Goal: Information Seeking & Learning: Learn about a topic

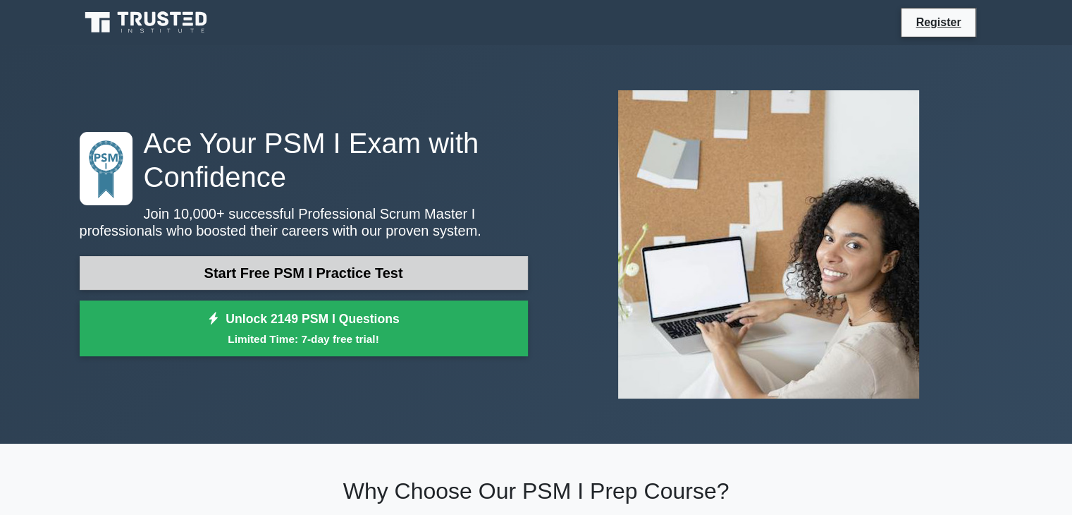
click at [312, 271] on link "Start Free PSM I Practice Test" at bounding box center [304, 273] width 448 height 34
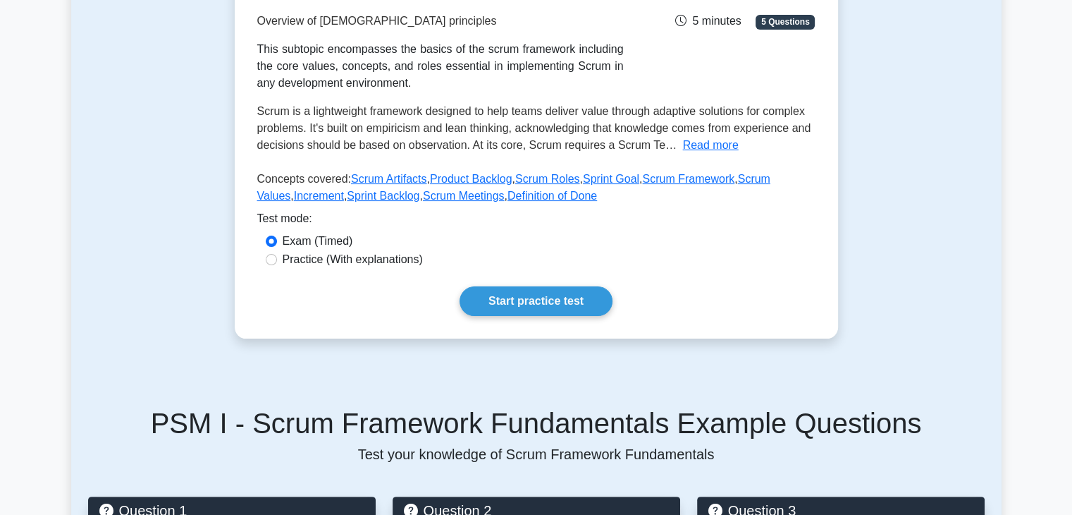
scroll to position [141, 0]
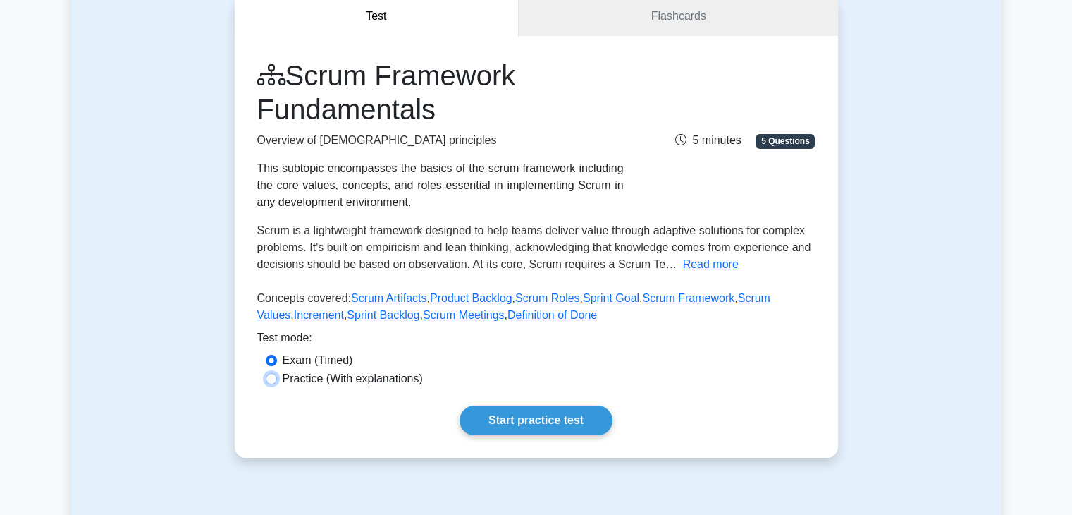
click at [268, 379] on input "Practice (With explanations)" at bounding box center [271, 378] width 11 height 11
radio input "true"
click at [526, 424] on link "Start practice test" at bounding box center [536, 420] width 153 height 30
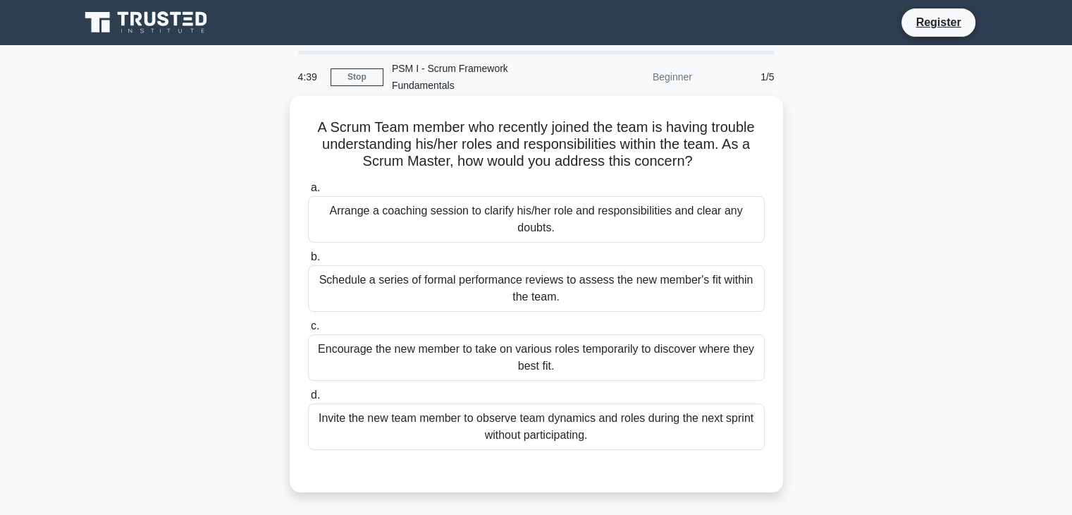
click at [386, 204] on div "Arrange a coaching session to clarify his/her role and responsibilities and cle…" at bounding box center [536, 219] width 457 height 47
click at [308, 192] on input "a. Arrange a coaching session to clarify his/her role and responsibilities and …" at bounding box center [308, 187] width 0 height 9
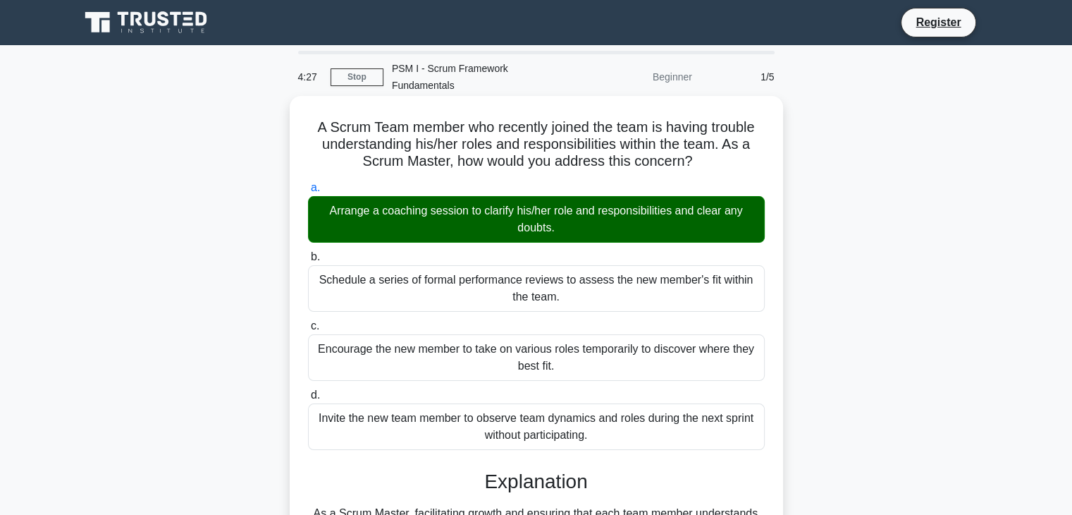
drag, startPoint x: 413, startPoint y: 404, endPoint x: 299, endPoint y: 102, distance: 322.6
click at [299, 102] on div "A Scrum Team member who recently joined the team is having trouble understandin…" at bounding box center [536, 419] width 482 height 634
copy div "A Scrum Team member who recently joined the team is having trouble understandin…"
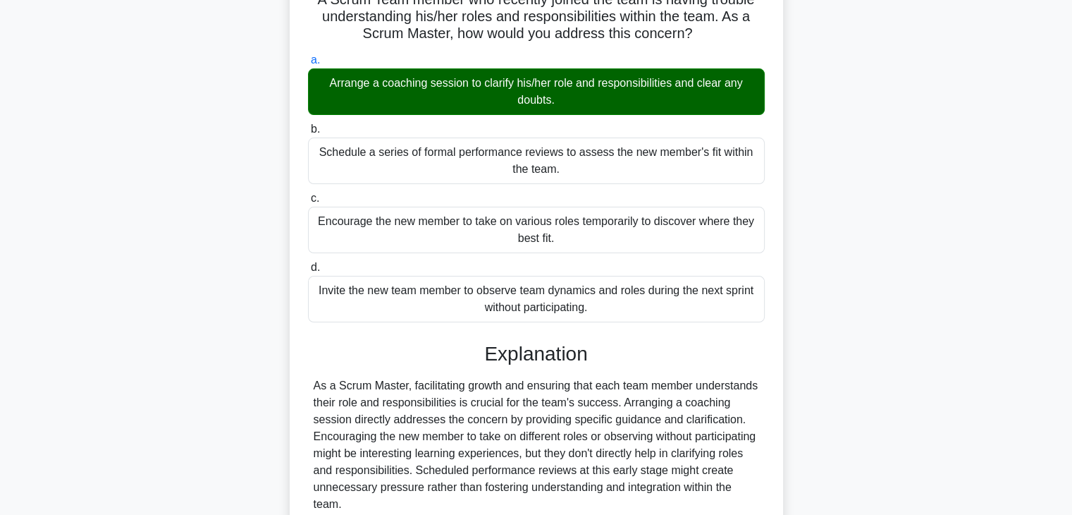
scroll to position [247, 0]
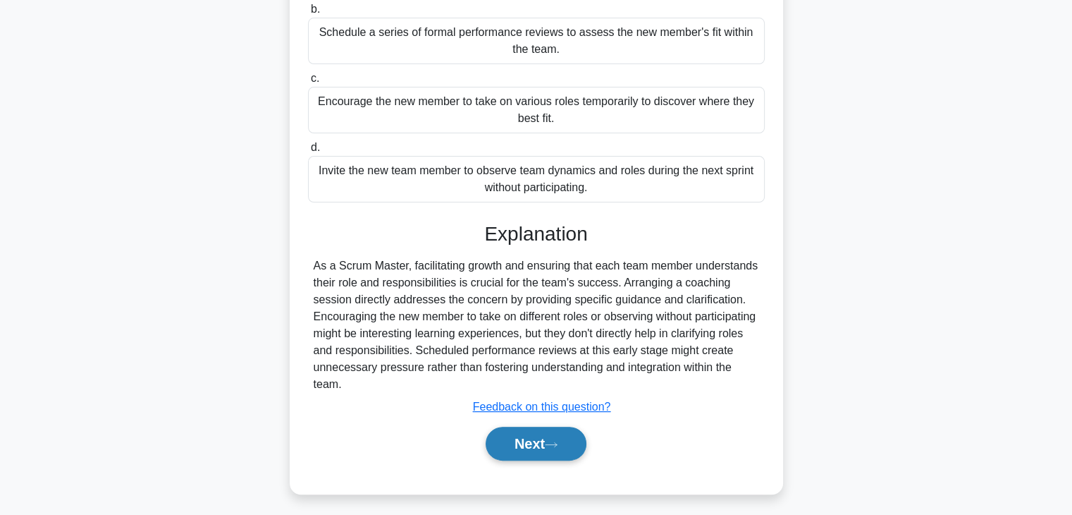
click at [545, 426] on button "Next" at bounding box center [536, 443] width 101 height 34
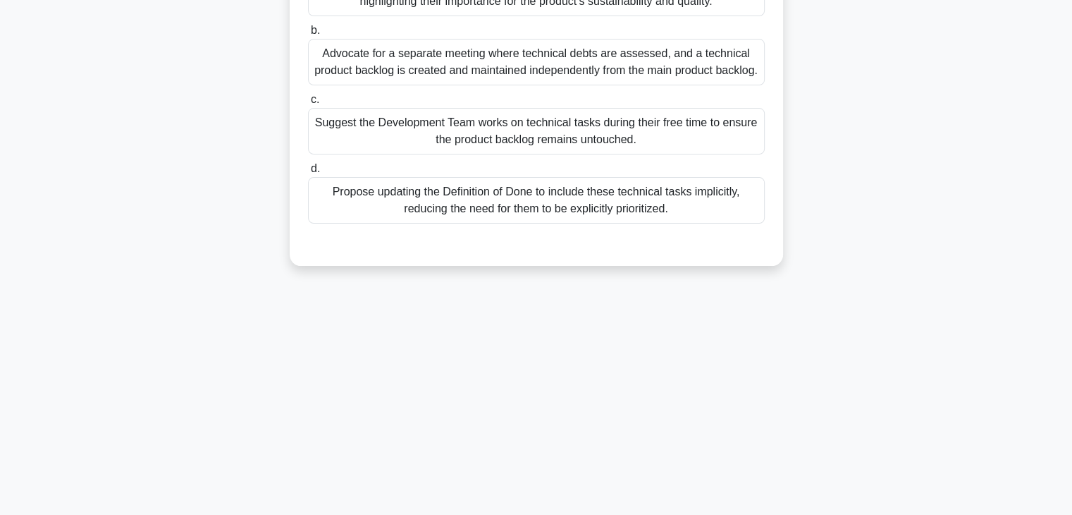
scroll to position [0, 0]
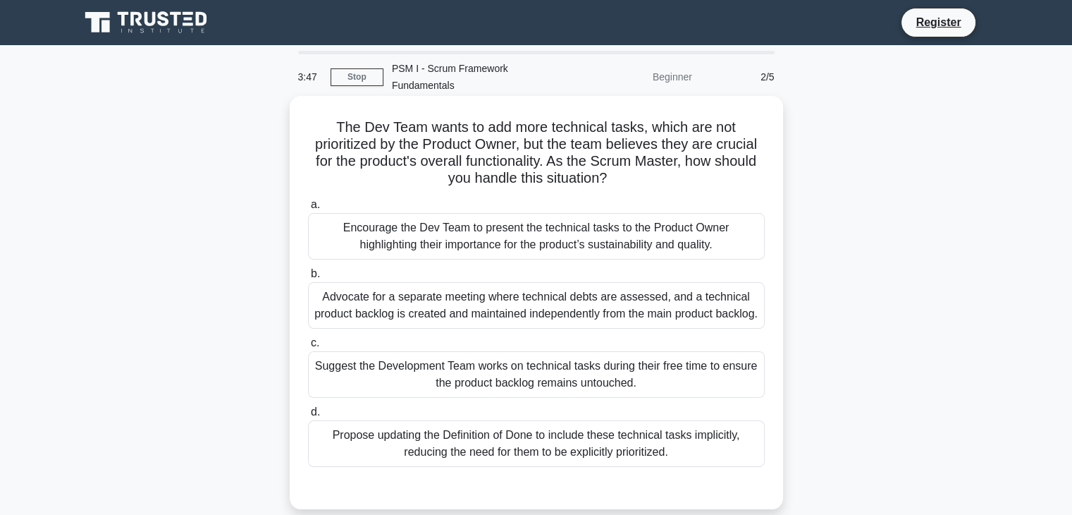
click at [443, 215] on div "Encourage the Dev Team to present the technical tasks to the Product Owner high…" at bounding box center [536, 236] width 457 height 47
click at [308, 209] on input "a. Encourage the Dev Team to present the technical tasks to the Product Owner h…" at bounding box center [308, 204] width 0 height 9
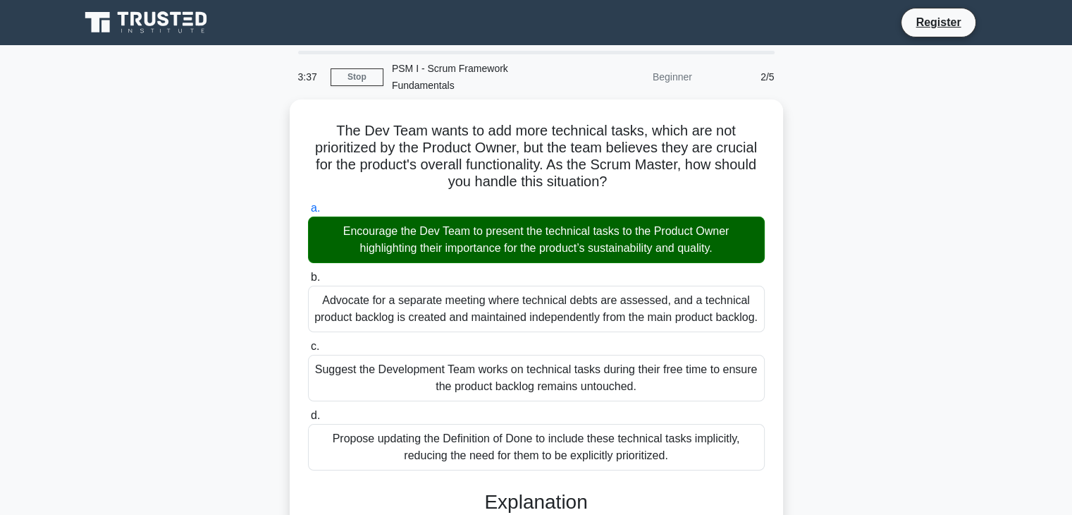
drag, startPoint x: 751, startPoint y: 366, endPoint x: 238, endPoint y: 104, distance: 576.9
click at [238, 104] on div "The Dev Team wants to add more technical tasks, which are not prioritized by th…" at bounding box center [536, 430] width 930 height 662
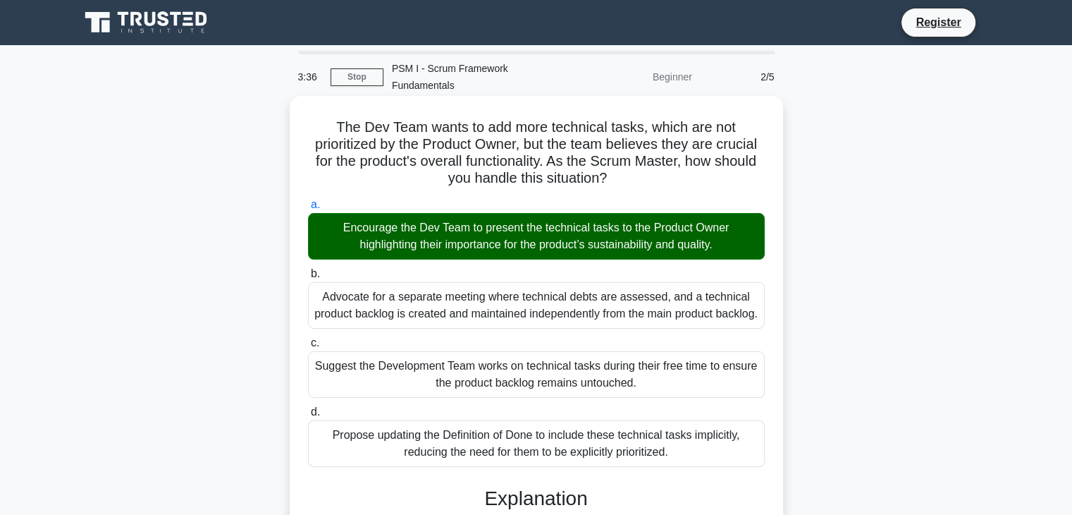
copy div "The Dev Team wants to add more technical tasks, which are not prioritized by th…"
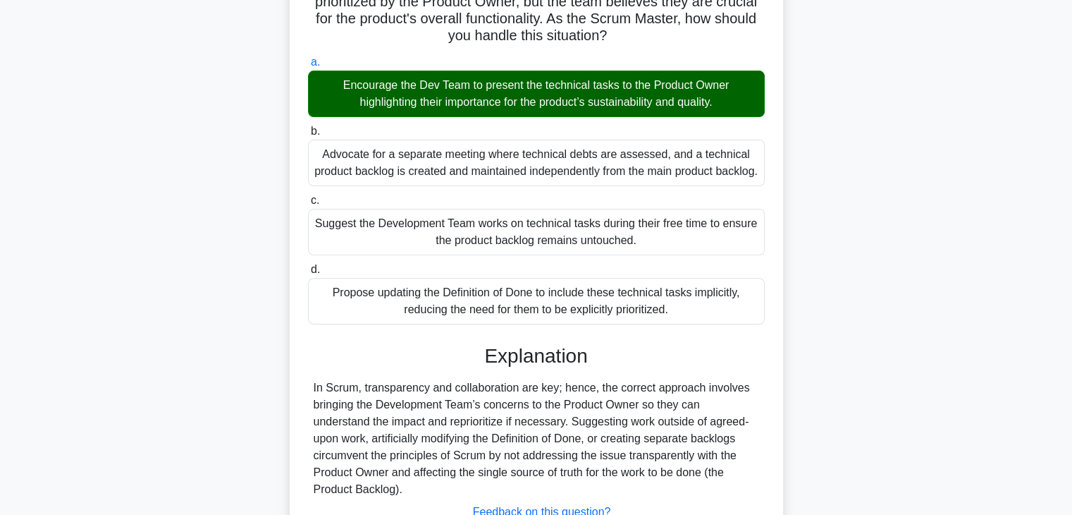
scroll to position [247, 0]
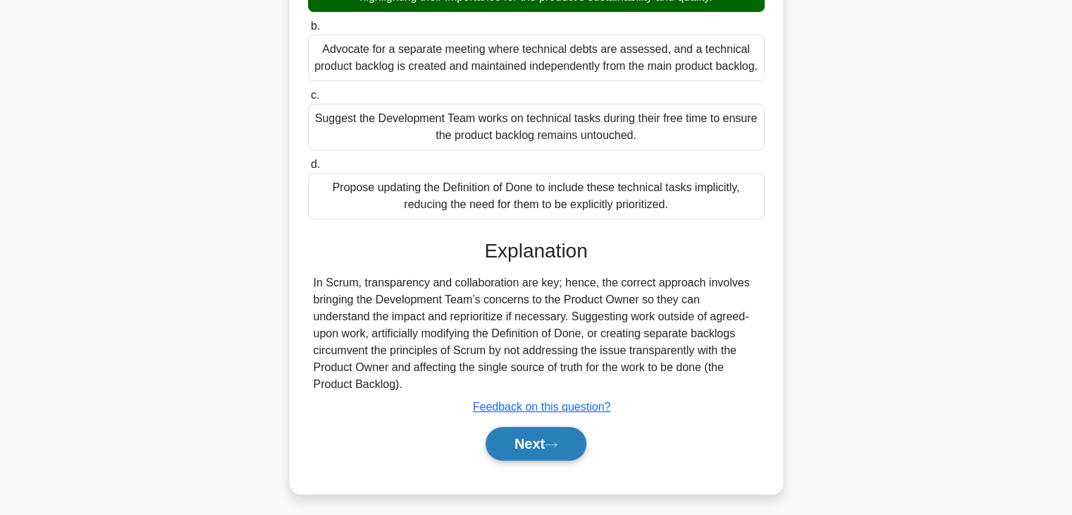
click at [537, 427] on button "Next" at bounding box center [536, 443] width 101 height 34
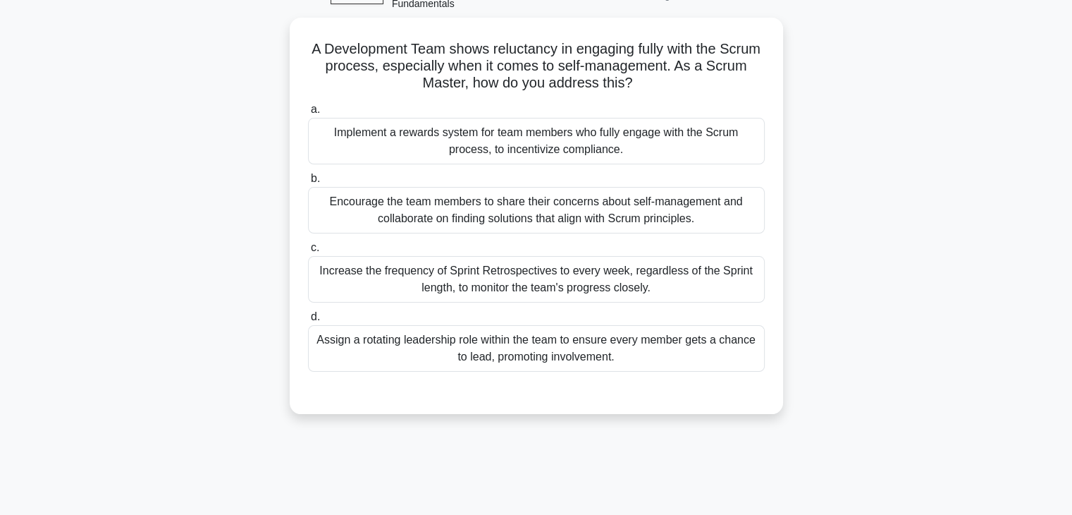
scroll to position [0, 0]
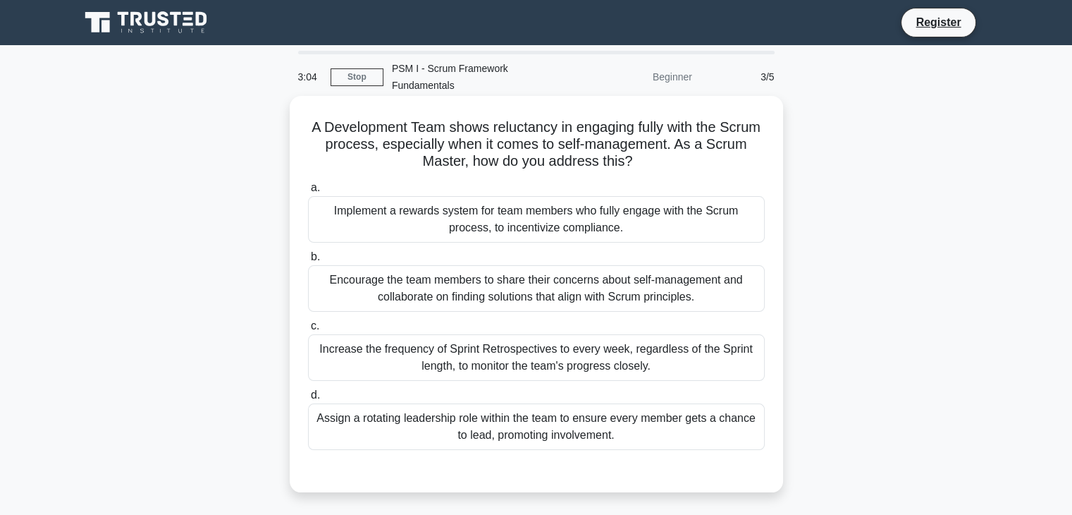
click at [493, 271] on div "Encourage the team members to share their concerns about self-management and co…" at bounding box center [536, 288] width 457 height 47
click at [308, 262] on input "b. Encourage the team members to share their concerns about self-management and…" at bounding box center [308, 256] width 0 height 9
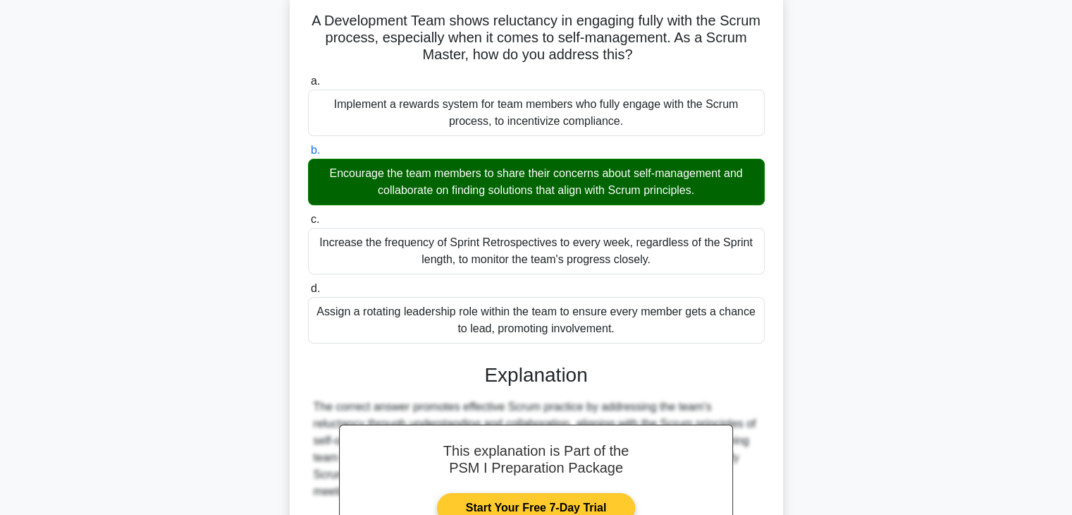
scroll to position [269, 0]
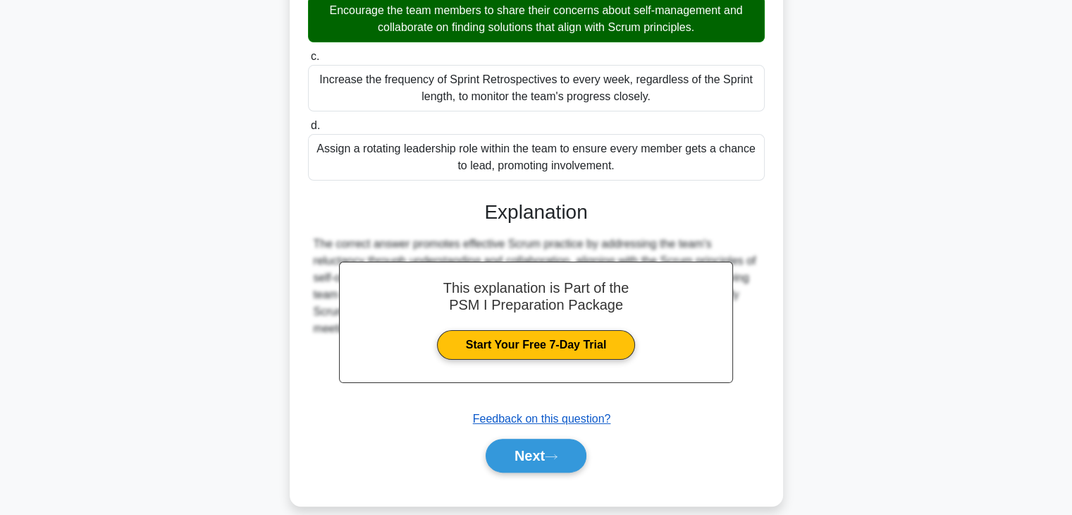
click at [559, 412] on u "Feedback on this question?" at bounding box center [542, 418] width 138 height 12
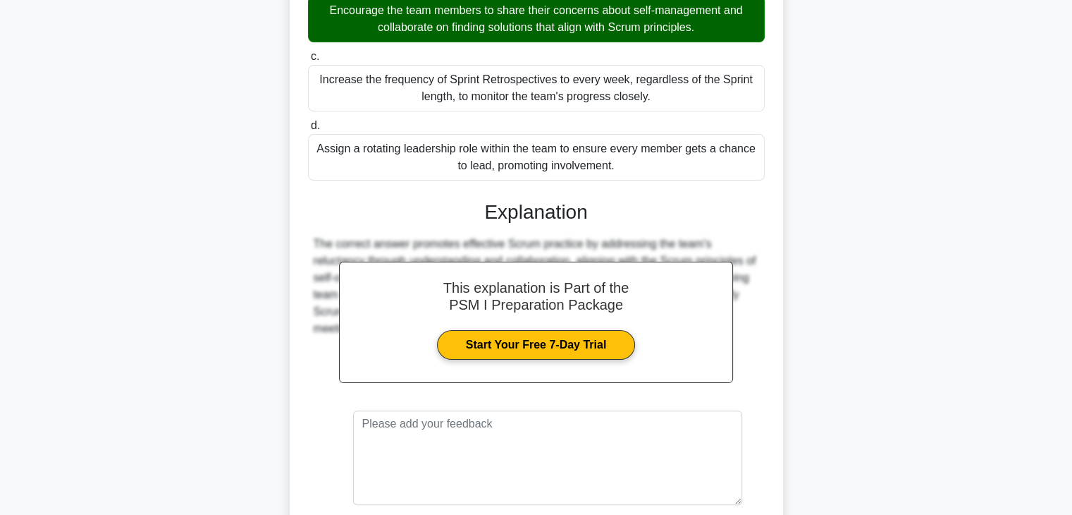
click at [346, 183] on div "This explanation is Part of the PSM I Preparation Package Start Your Free 7-Day…" at bounding box center [536, 392] width 457 height 419
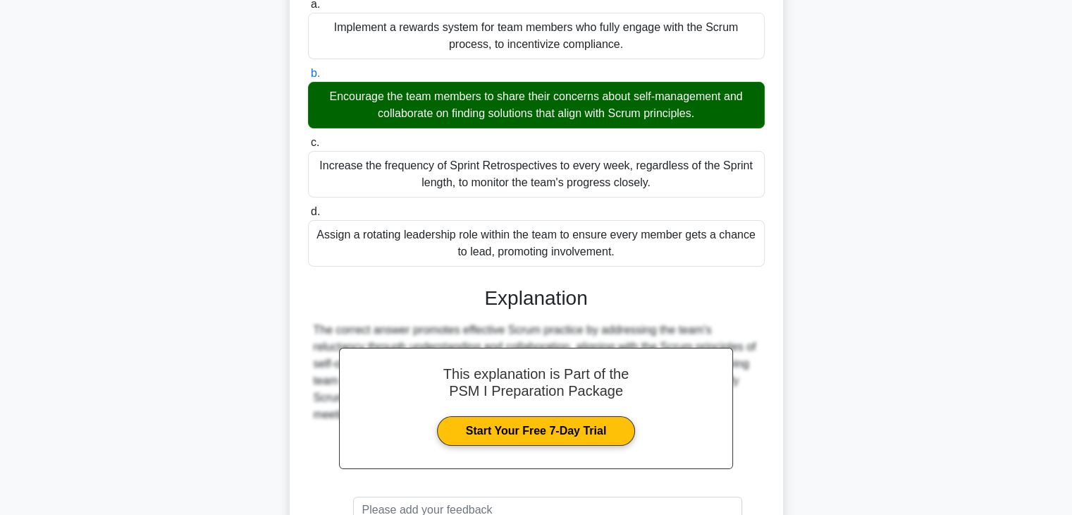
scroll to position [393, 0]
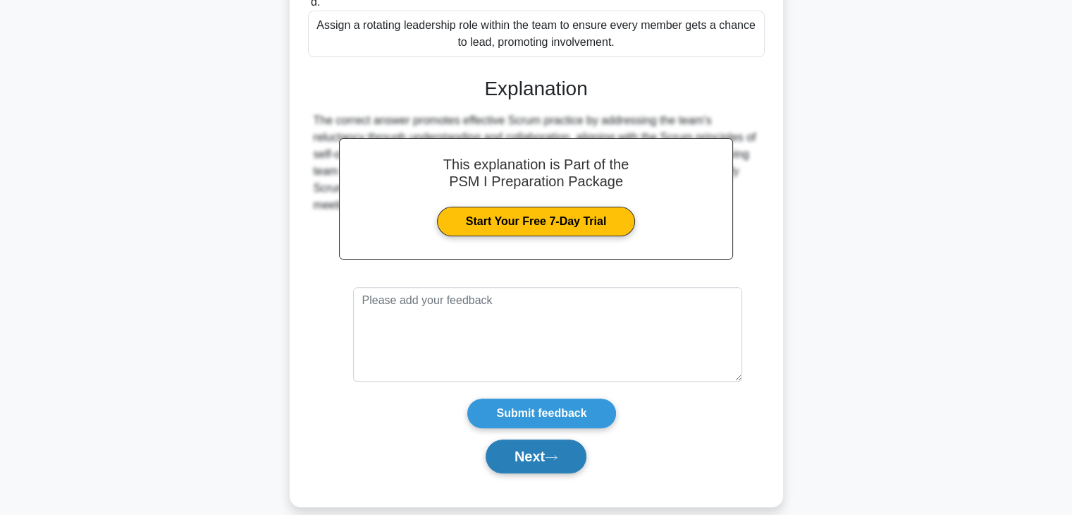
click at [542, 444] on button "Next" at bounding box center [536, 456] width 101 height 34
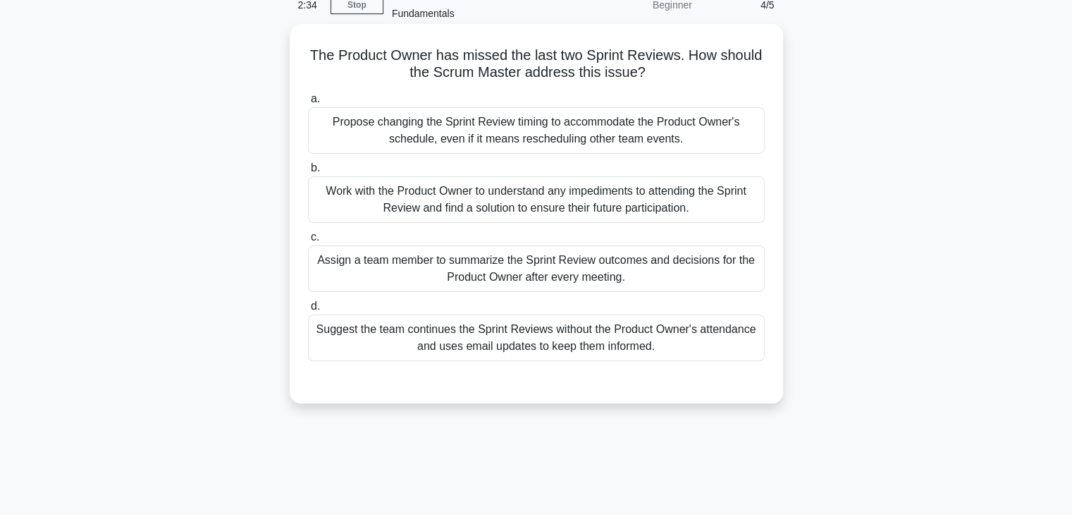
scroll to position [0, 0]
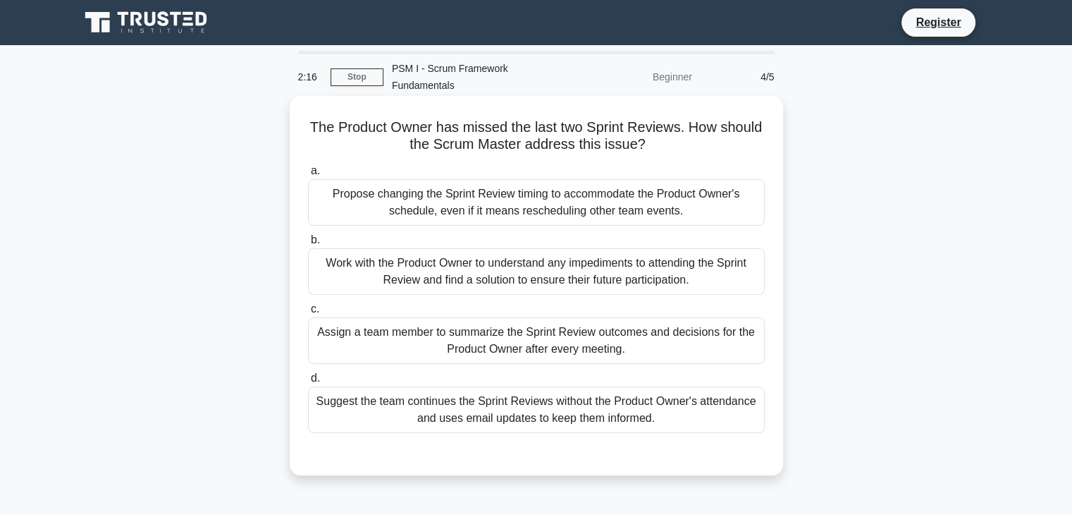
click at [501, 248] on div "Work with the Product Owner to understand any impediments to attending the Spri…" at bounding box center [536, 271] width 457 height 47
click at [308, 245] on input "b. Work with the Product Owner to understand any impediments to attending the S…" at bounding box center [308, 239] width 0 height 9
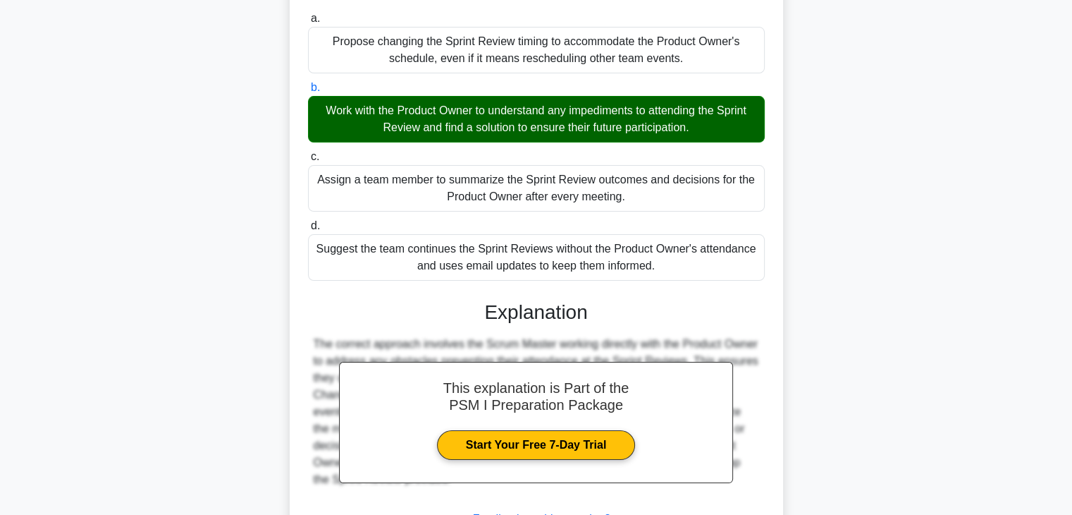
scroll to position [252, 0]
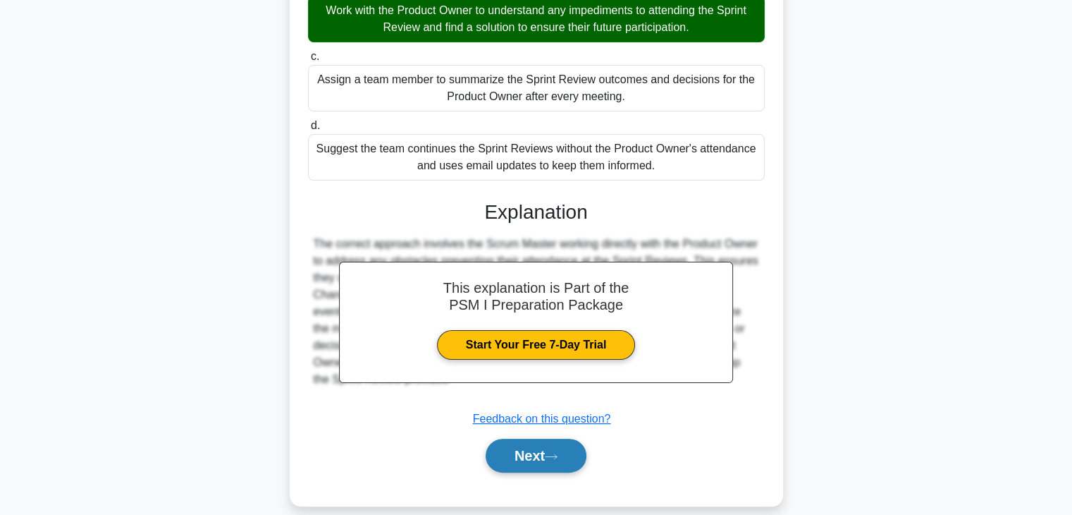
click at [536, 438] on button "Next" at bounding box center [536, 455] width 101 height 34
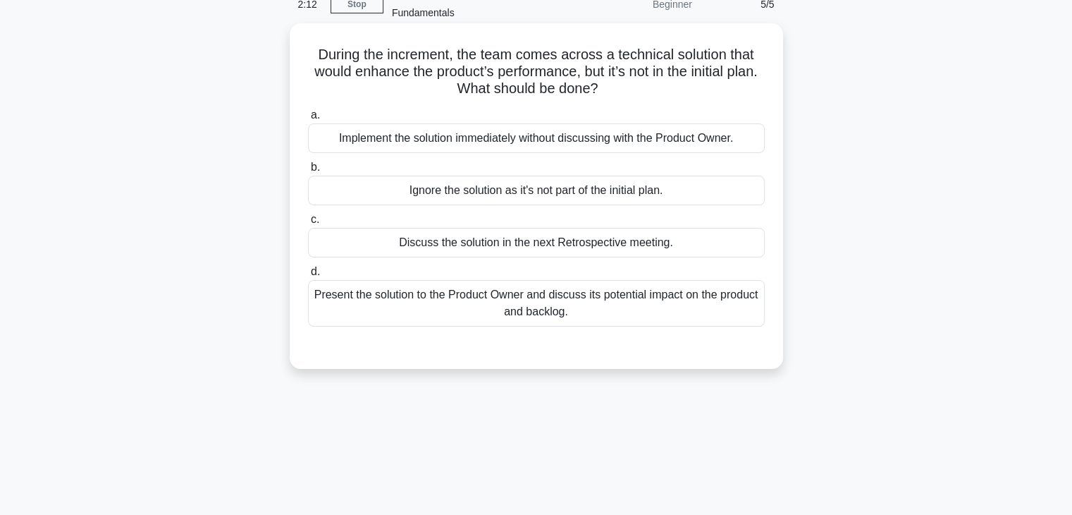
scroll to position [0, 0]
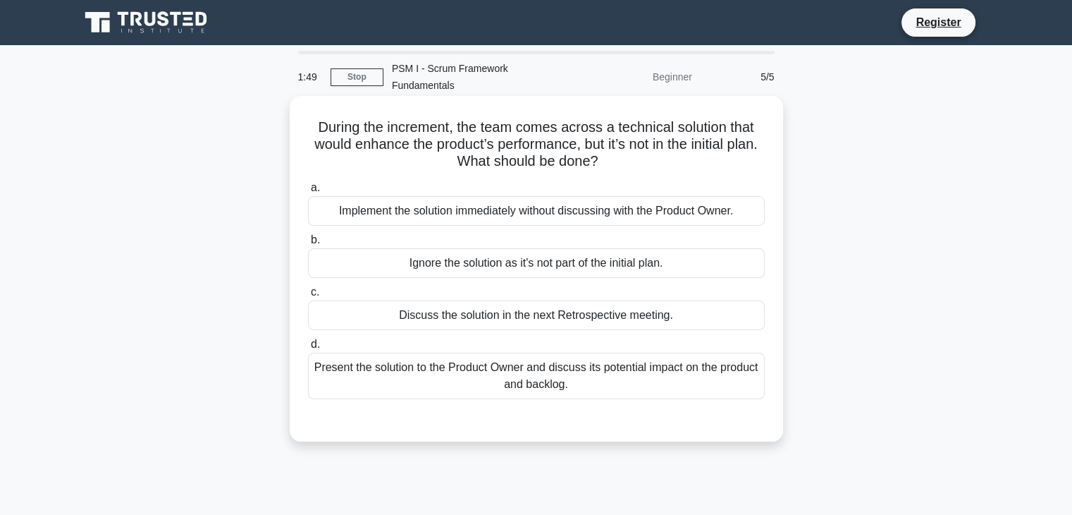
click at [514, 361] on div "Present the solution to the Product Owner and discuss its potential impact on t…" at bounding box center [536, 375] width 457 height 47
click at [308, 349] on input "d. Present the solution to the Product Owner and discuss its potential impact o…" at bounding box center [308, 344] width 0 height 9
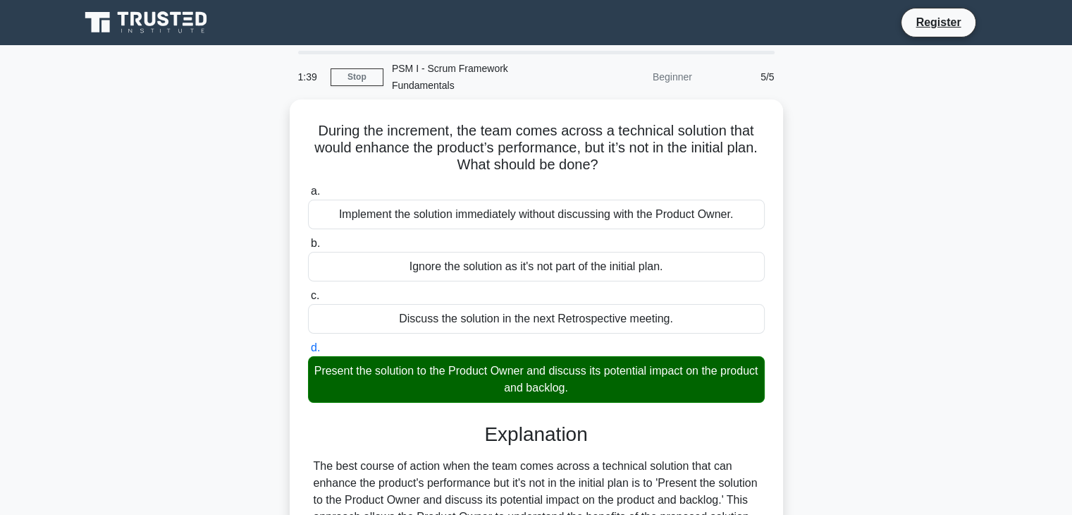
drag, startPoint x: 378, startPoint y: 438, endPoint x: 285, endPoint y: 106, distance: 343.9
click at [285, 106] on div "During the increment, the team comes across a technical solution that would enh…" at bounding box center [536, 438] width 930 height 679
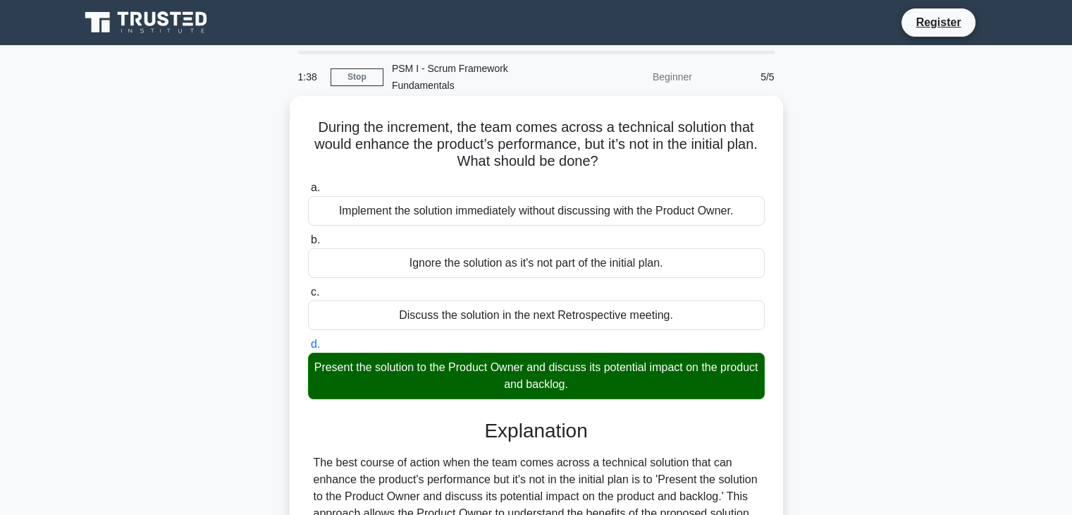
copy div "During the increment, the team comes across a technical solution that would enh…"
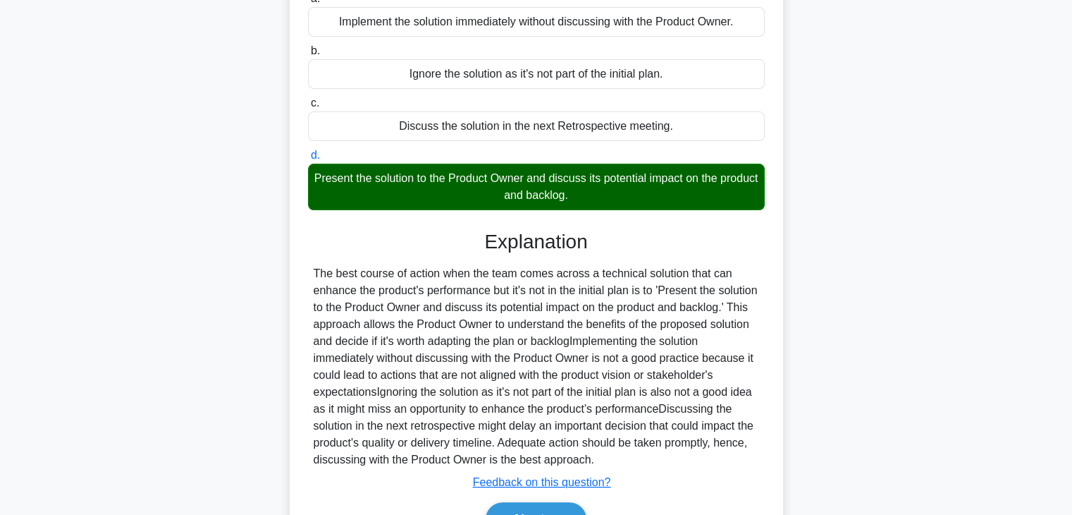
scroll to position [269, 0]
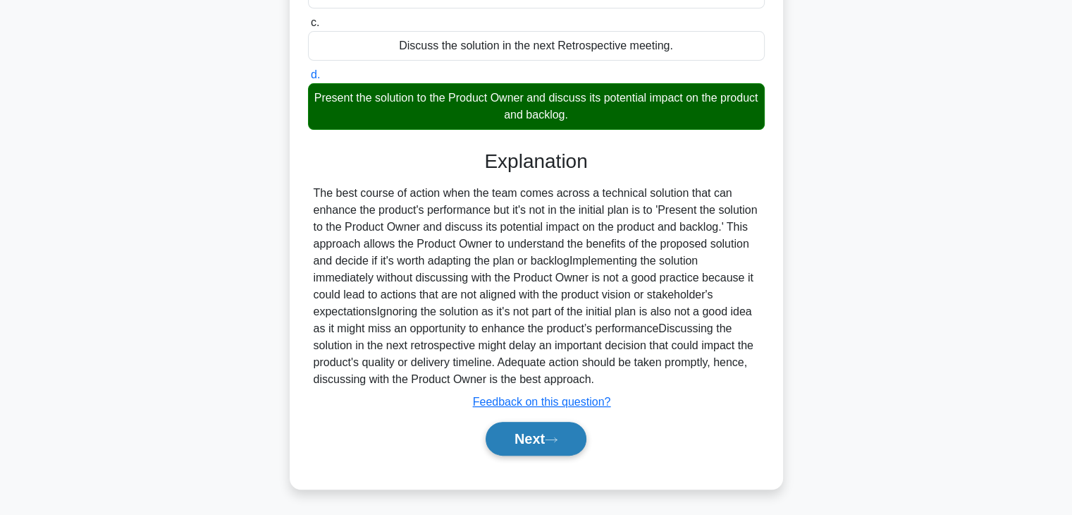
click at [541, 436] on button "Next" at bounding box center [536, 439] width 101 height 34
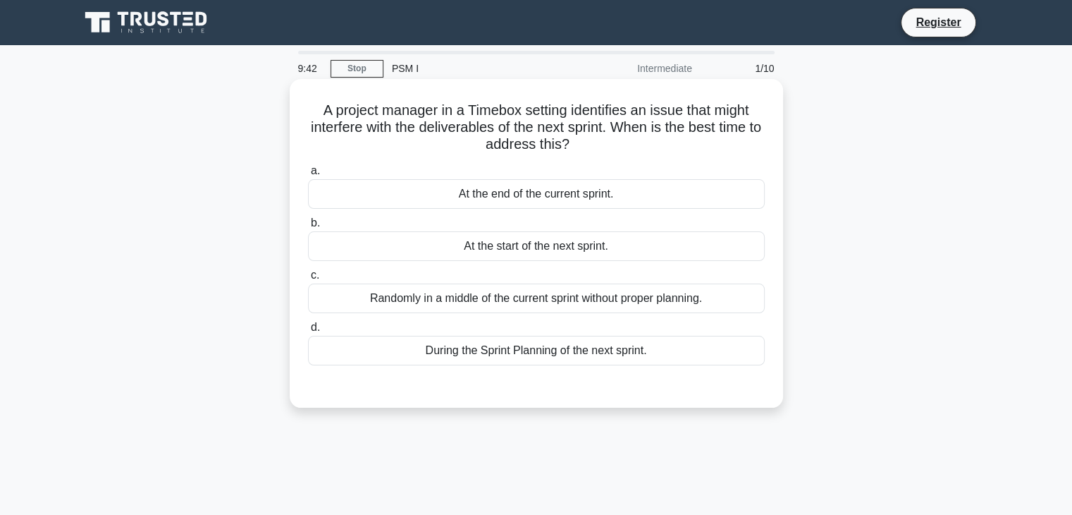
click at [593, 352] on div "During the Sprint Planning of the next sprint." at bounding box center [536, 351] width 457 height 30
click at [308, 332] on input "d. During the Sprint Planning of the next sprint." at bounding box center [308, 327] width 0 height 9
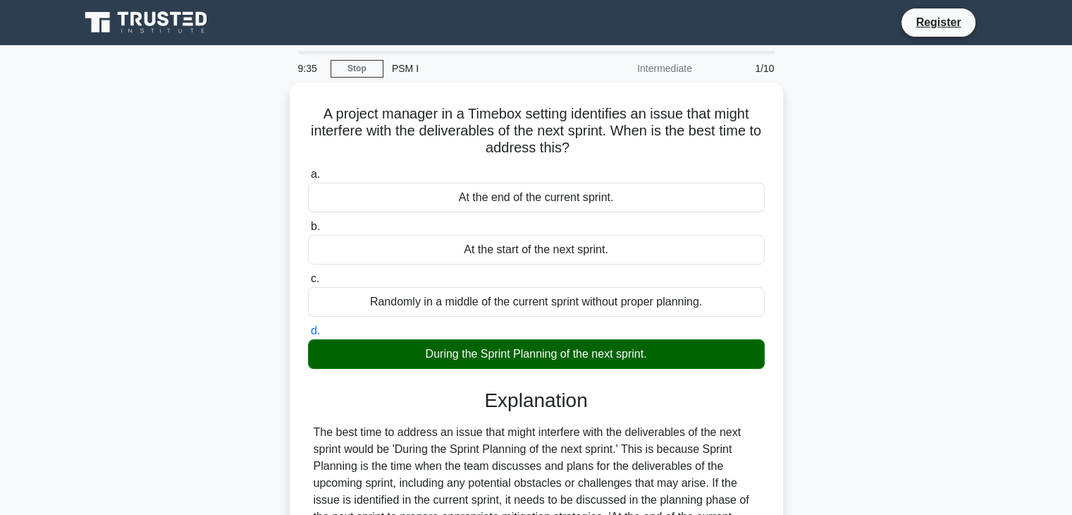
drag, startPoint x: 397, startPoint y: 354, endPoint x: 250, endPoint y: -11, distance: 392.8
click at [250, 0] on html "Register 9:35 Stop PSM I" at bounding box center [536, 380] width 1072 height 761
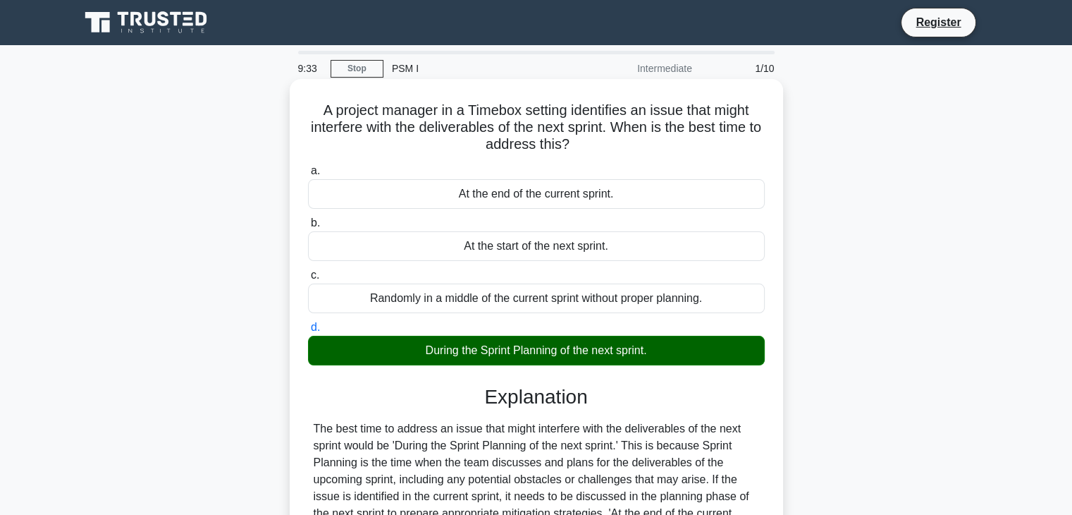
copy div "9:35 Stop PSM I Intermediate 1/10 A project manager in a Timebox setting identi…"
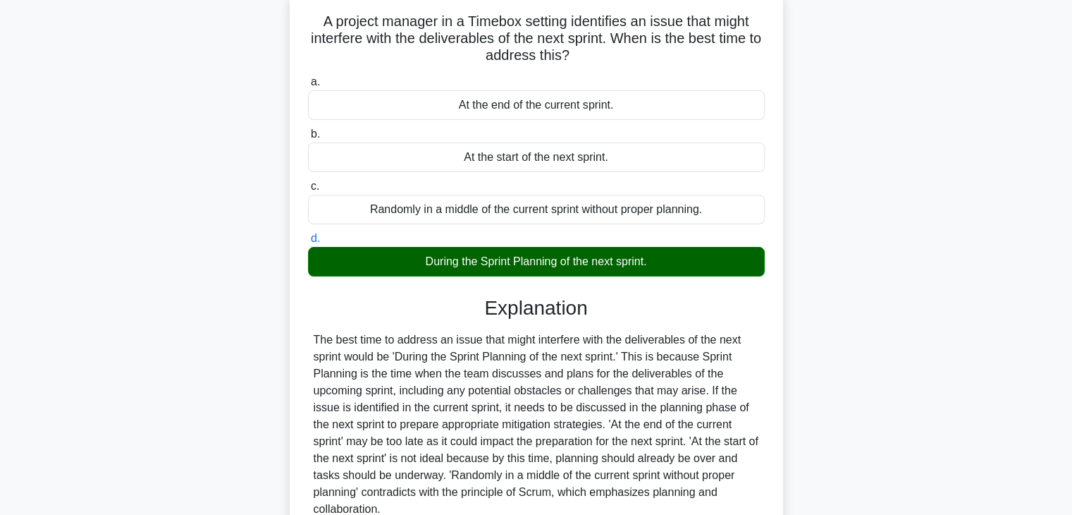
scroll to position [247, 0]
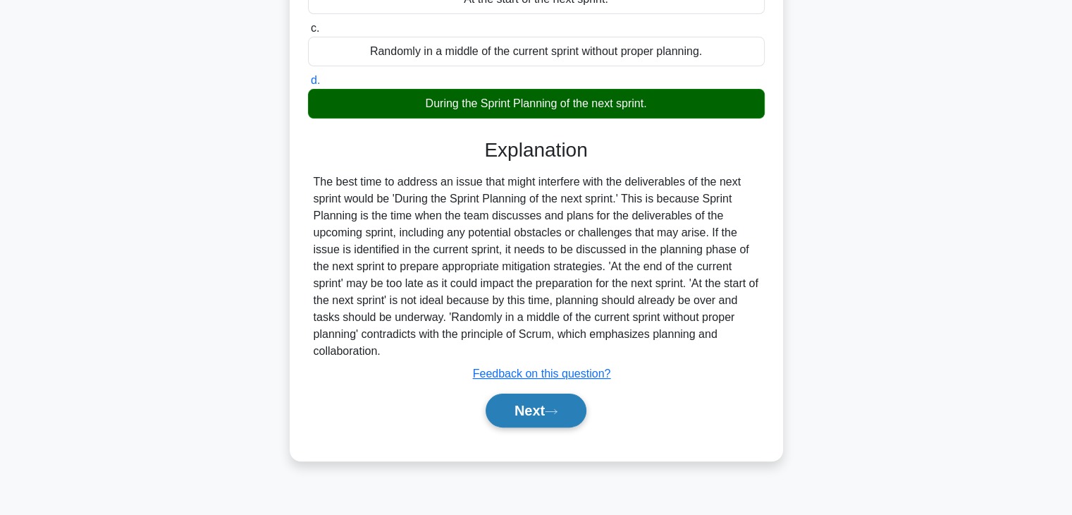
click at [547, 412] on button "Next" at bounding box center [536, 410] width 101 height 34
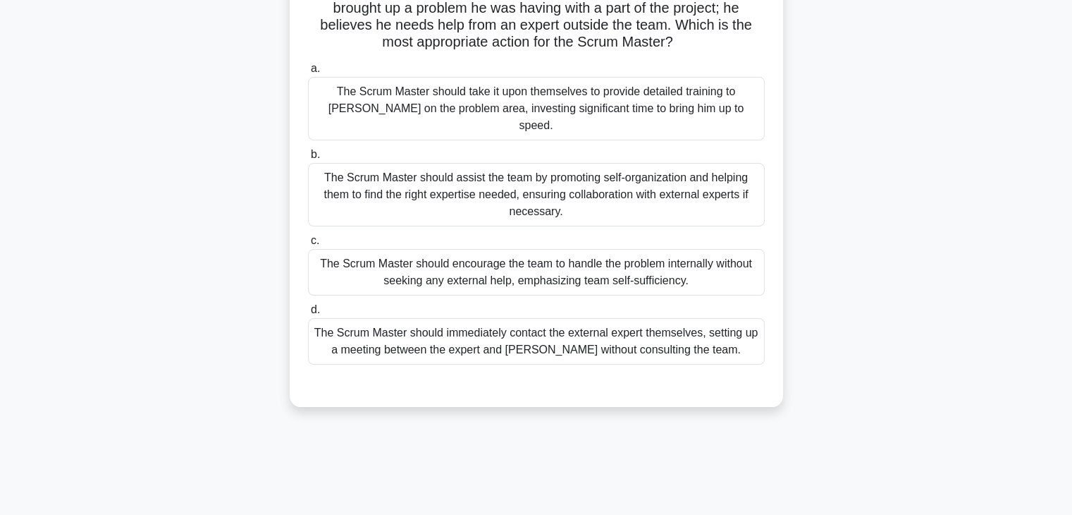
scroll to position [0, 0]
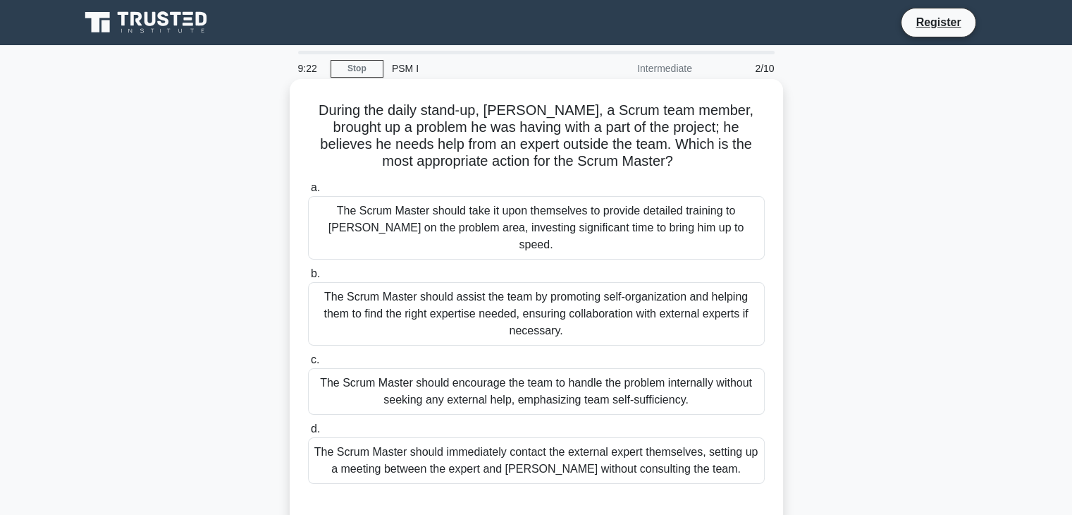
click at [671, 172] on div "During the daily stand-up, Mike, a Scrum team member, brought up a problem he w…" at bounding box center [536, 303] width 482 height 436
click at [729, 172] on div "During the daily stand-up, Mike, a Scrum team member, brought up a problem he w…" at bounding box center [536, 303] width 482 height 436
click at [777, 91] on div "During the daily stand-up, Mike, a Scrum team member, brought up a problem he w…" at bounding box center [536, 302] width 493 height 447
click at [615, 300] on div "The Scrum Master should assist the team by promoting self-organization and help…" at bounding box center [536, 313] width 457 height 63
click at [308, 278] on input "b. The Scrum Master should assist the team by promoting self-organization and h…" at bounding box center [308, 273] width 0 height 9
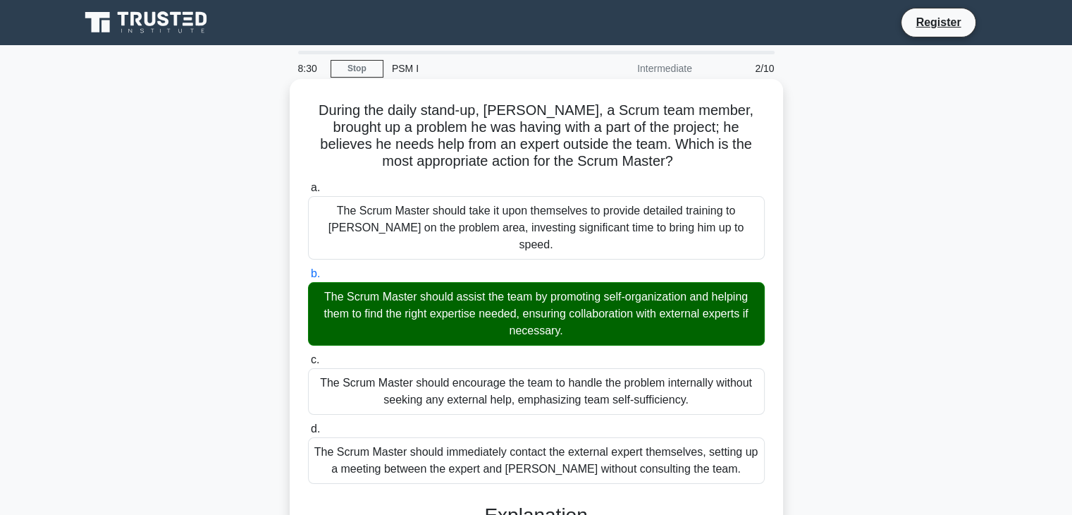
drag, startPoint x: 562, startPoint y: 441, endPoint x: 305, endPoint y: 111, distance: 418.9
click at [305, 111] on div "During the daily stand-up, Mike, a Scrum team member, brought up a problem he w…" at bounding box center [536, 427] width 482 height 684
copy div "During the daily stand-up, Mike, a Scrum team member, brought up a problem he w…"
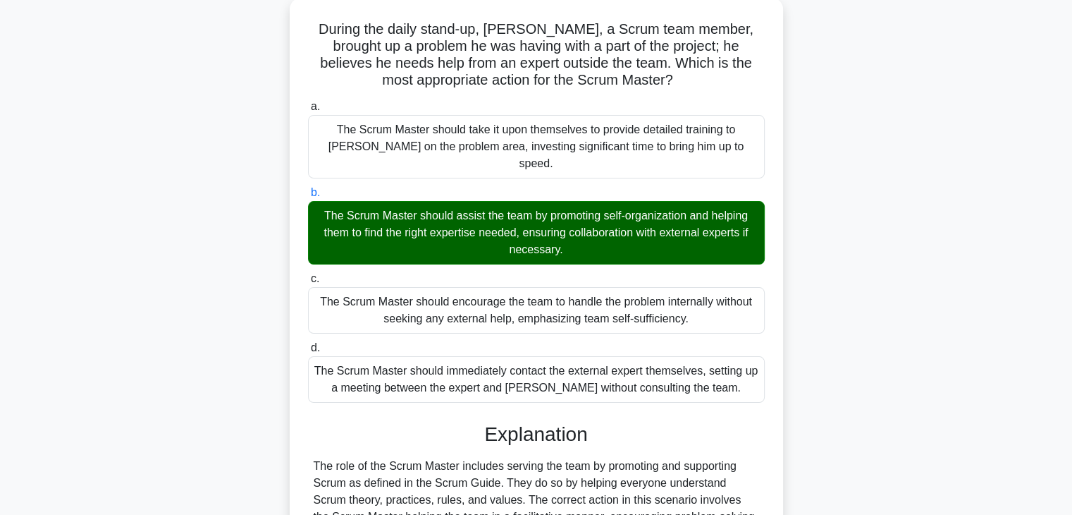
scroll to position [269, 0]
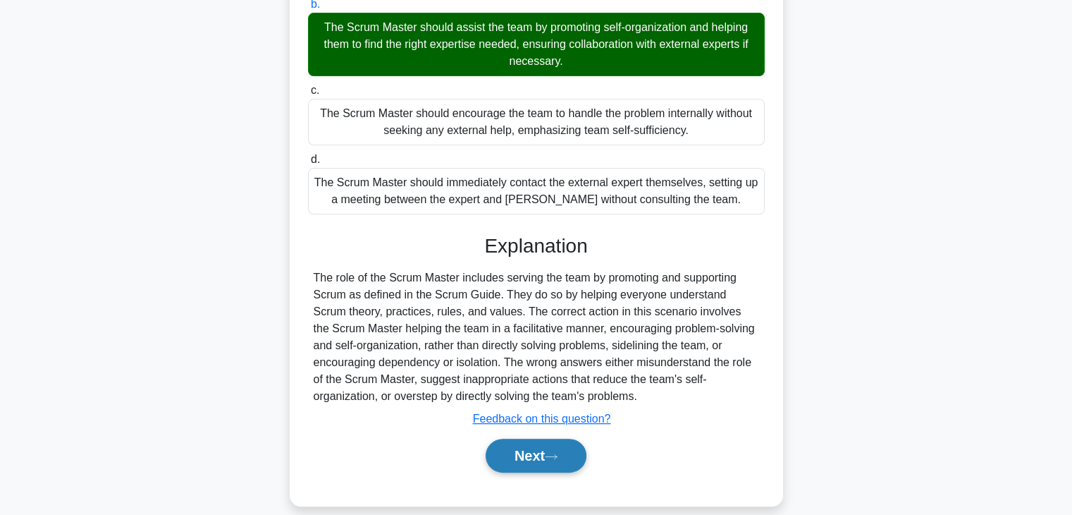
click at [529, 438] on button "Next" at bounding box center [536, 455] width 101 height 34
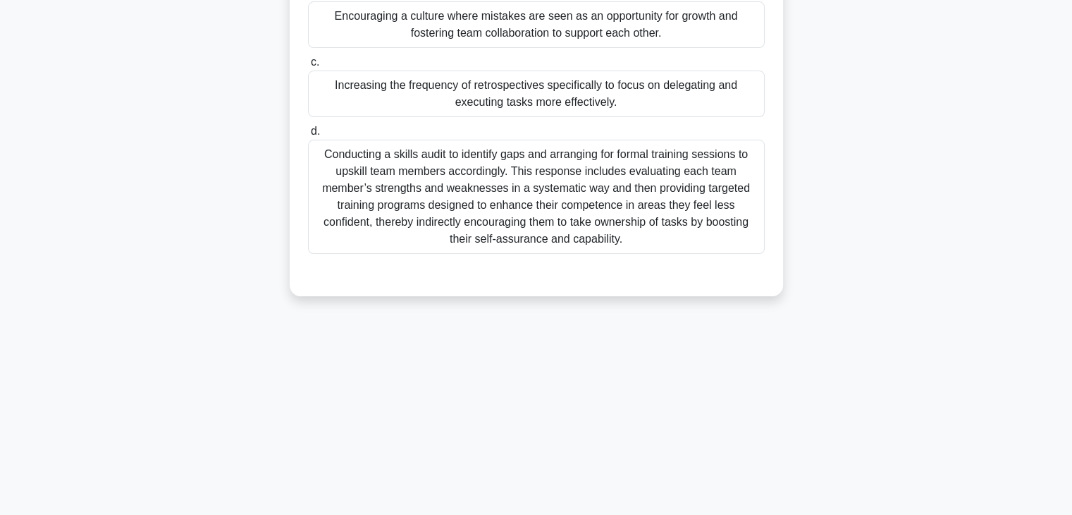
scroll to position [0, 0]
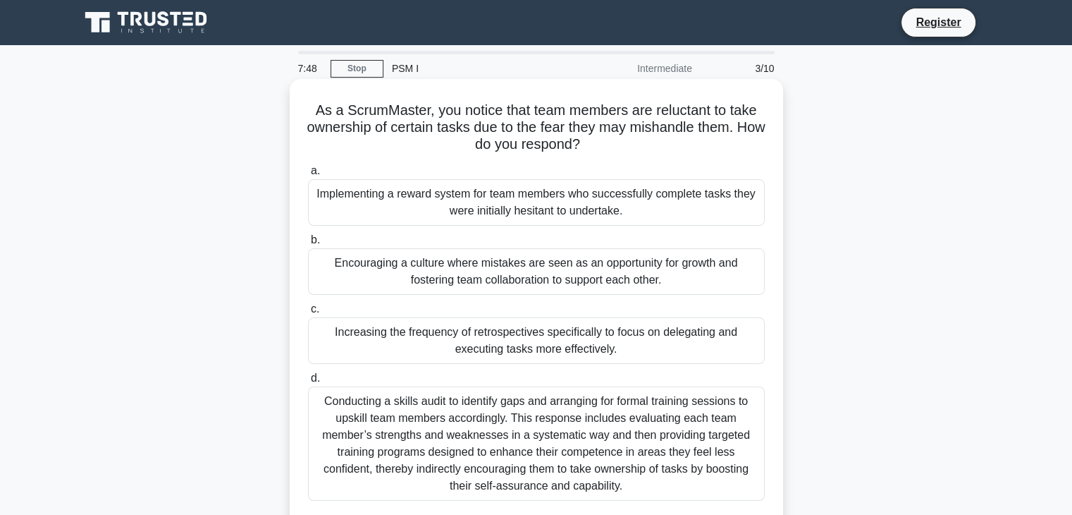
click at [471, 266] on div "Encouraging a culture where mistakes are seen as an opportunity for growth and …" at bounding box center [536, 271] width 457 height 47
click at [308, 245] on input "b. Encouraging a culture where mistakes are seen as an opportunity for growth a…" at bounding box center [308, 239] width 0 height 9
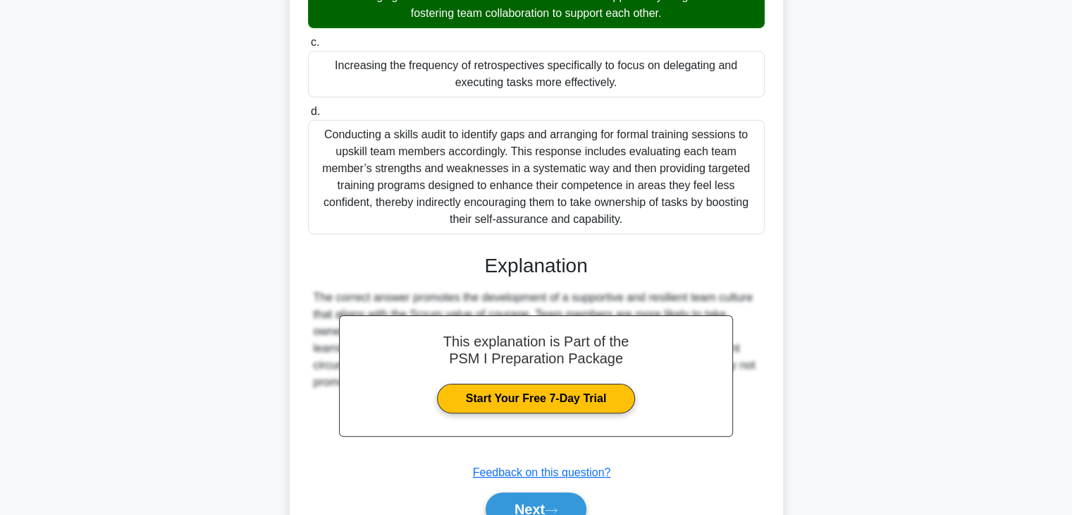
scroll to position [337, 0]
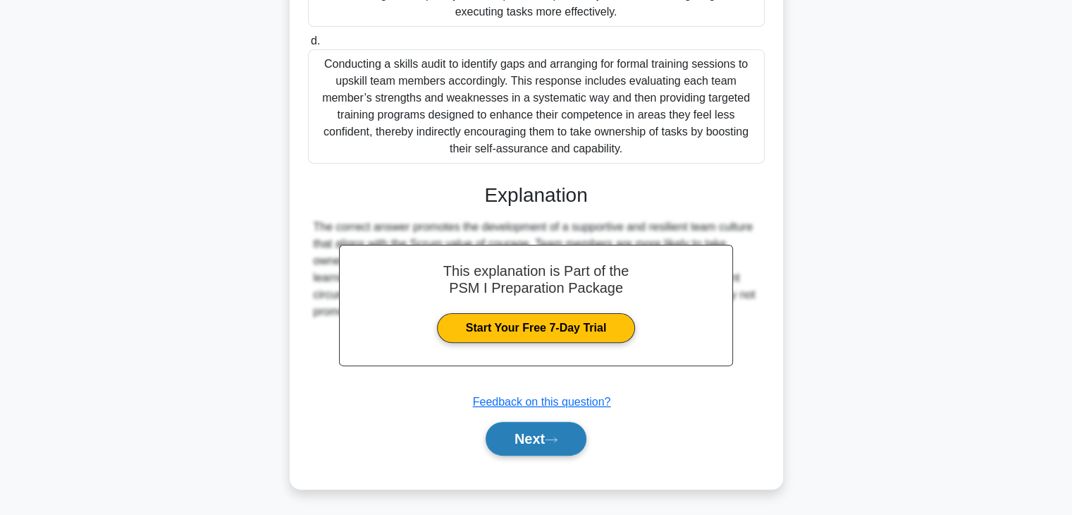
click at [540, 436] on button "Next" at bounding box center [536, 439] width 101 height 34
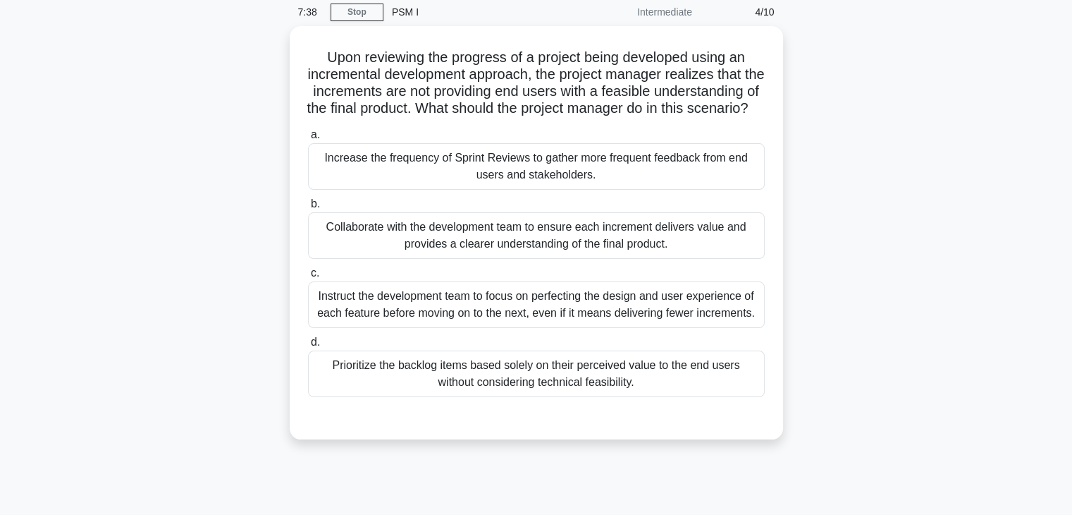
scroll to position [0, 0]
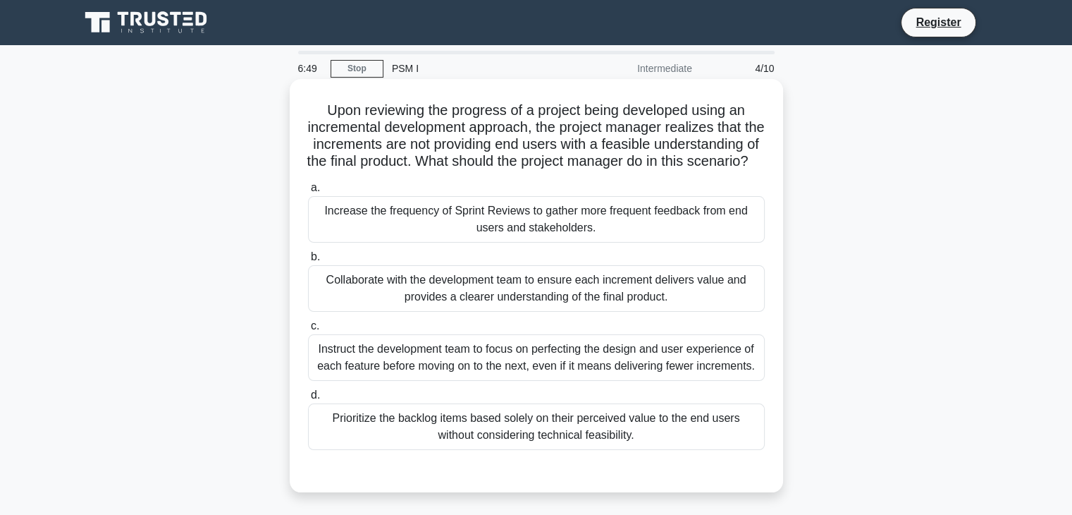
click at [526, 236] on div "Increase the frequency of Sprint Reviews to gather more frequent feedback from …" at bounding box center [536, 219] width 457 height 47
click at [358, 233] on div "Increase the frequency of Sprint Reviews to gather more frequent feedback from …" at bounding box center [536, 219] width 457 height 47
click at [308, 192] on input "a. Increase the frequency of Sprint Reviews to gather more frequent feedback fr…" at bounding box center [308, 187] width 0 height 9
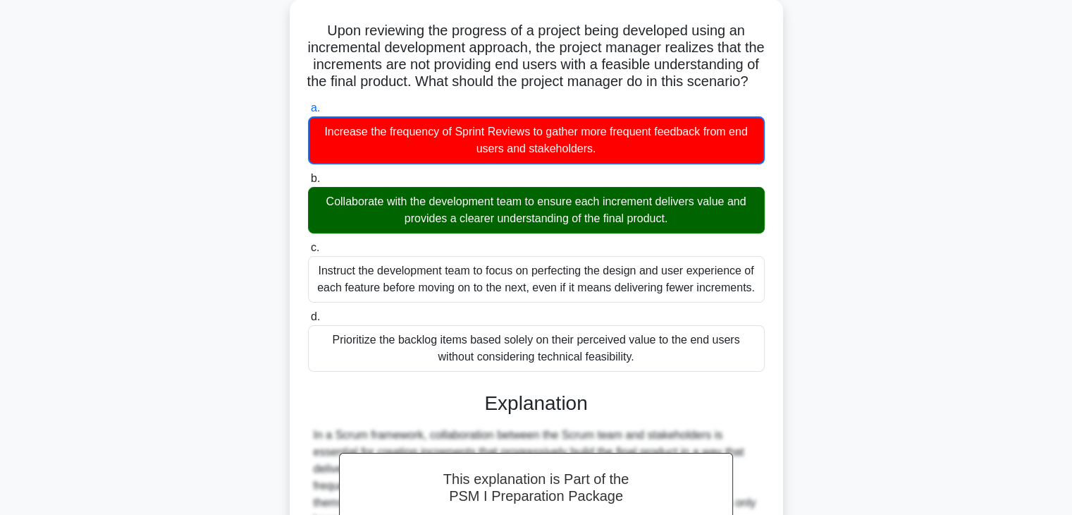
scroll to position [282, 0]
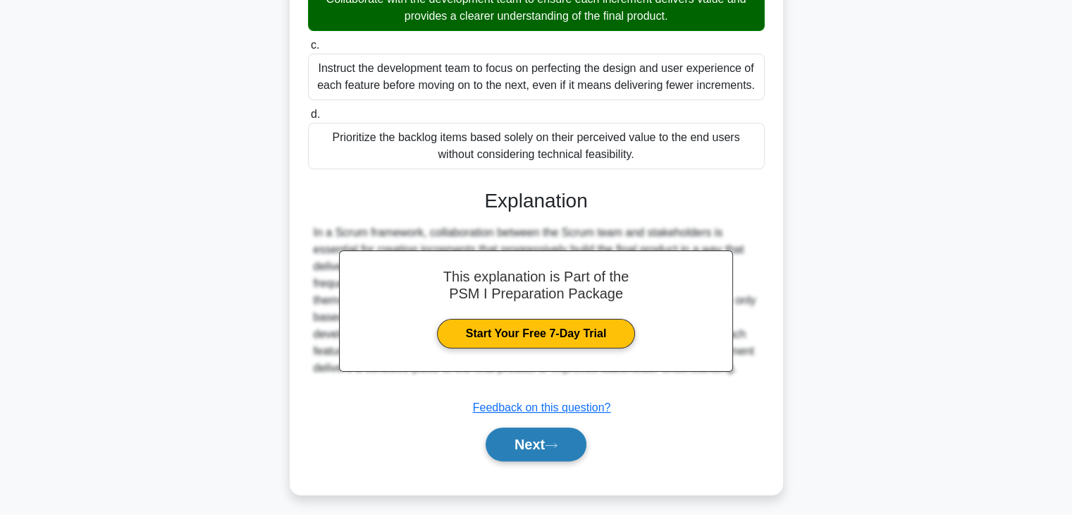
click at [553, 451] on button "Next" at bounding box center [536, 444] width 101 height 34
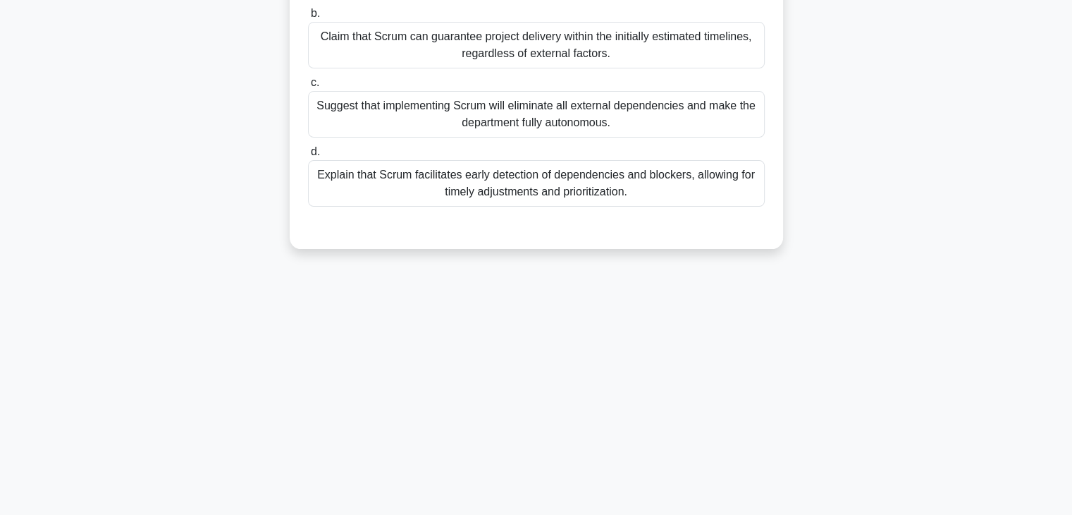
scroll to position [0, 0]
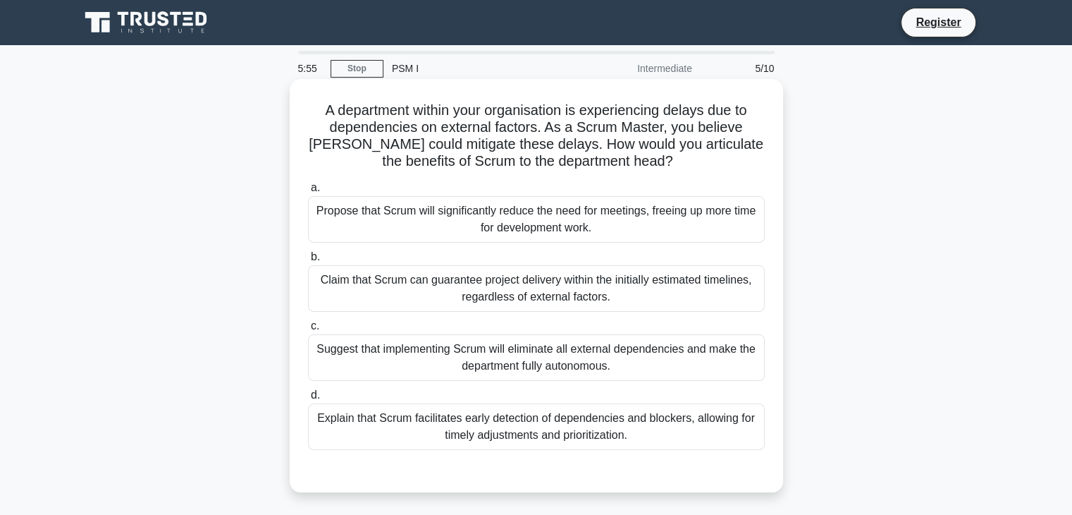
click at [534, 415] on div "Explain that Scrum facilitates early detection of dependencies and blockers, al…" at bounding box center [536, 426] width 457 height 47
click at [308, 400] on input "d. Explain that Scrum facilitates early detection of dependencies and blockers,…" at bounding box center [308, 394] width 0 height 9
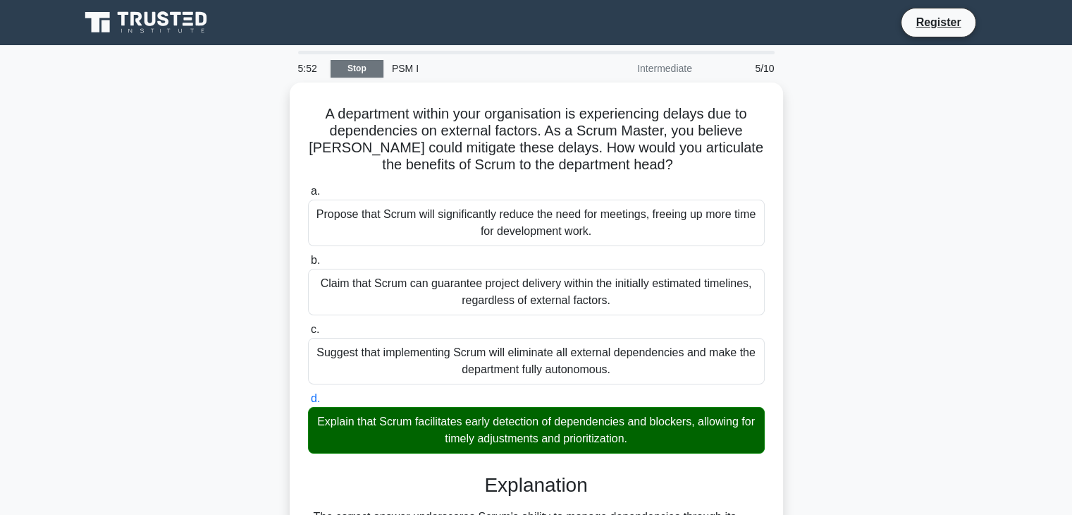
drag, startPoint x: 636, startPoint y: 380, endPoint x: 340, endPoint y: 71, distance: 427.7
click at [246, 0] on html "Register 5:52 Stop PSM I" at bounding box center [536, 400] width 1072 height 801
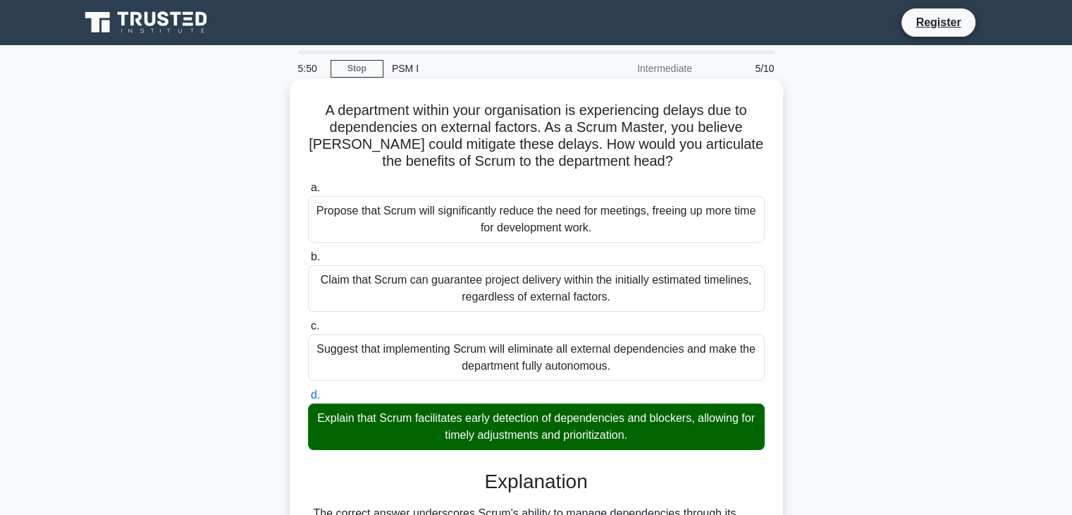
copy div "5:52 Stop PSM I Intermediate 5/10 A department within your organisation is expe…"
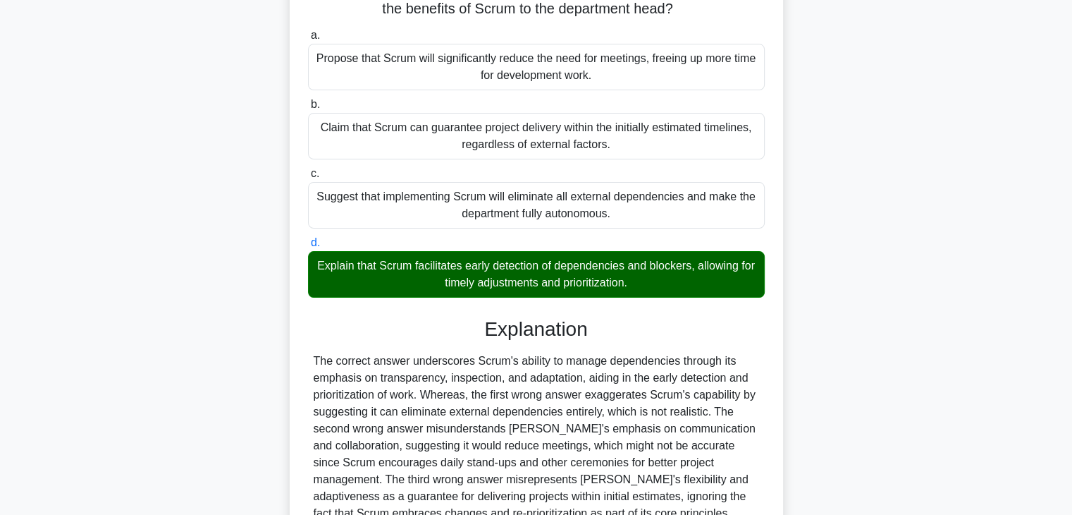
scroll to position [286, 0]
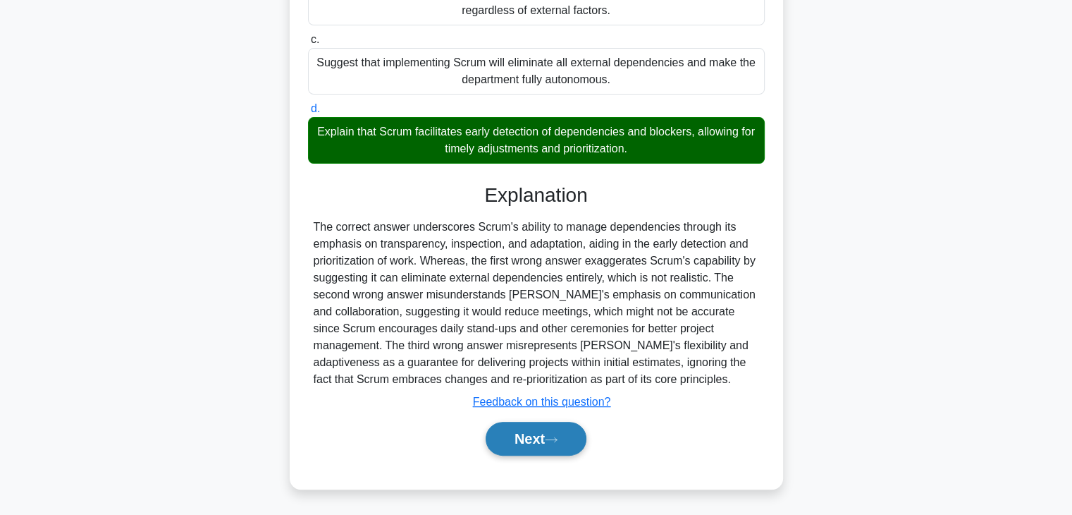
click at [549, 446] on button "Next" at bounding box center [536, 439] width 101 height 34
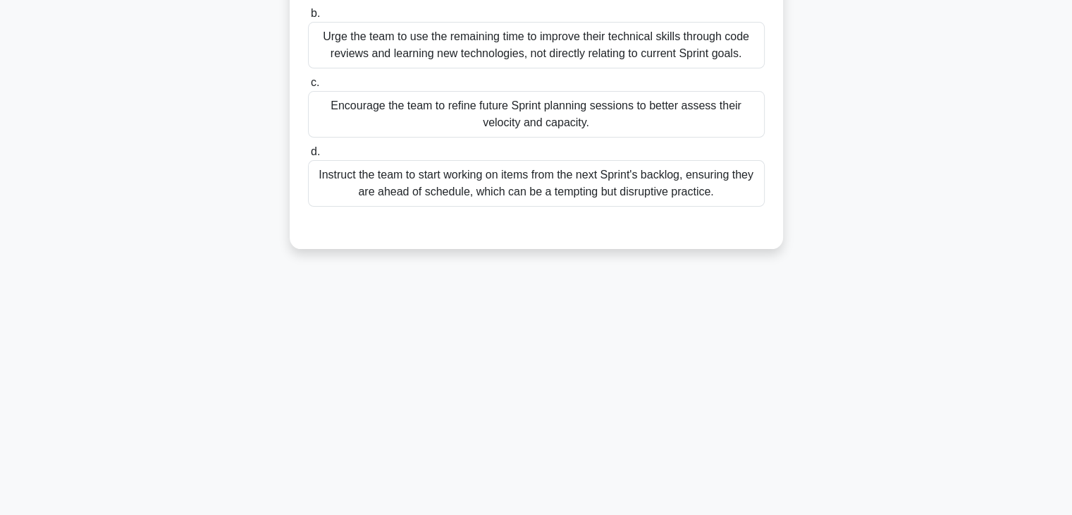
scroll to position [0, 0]
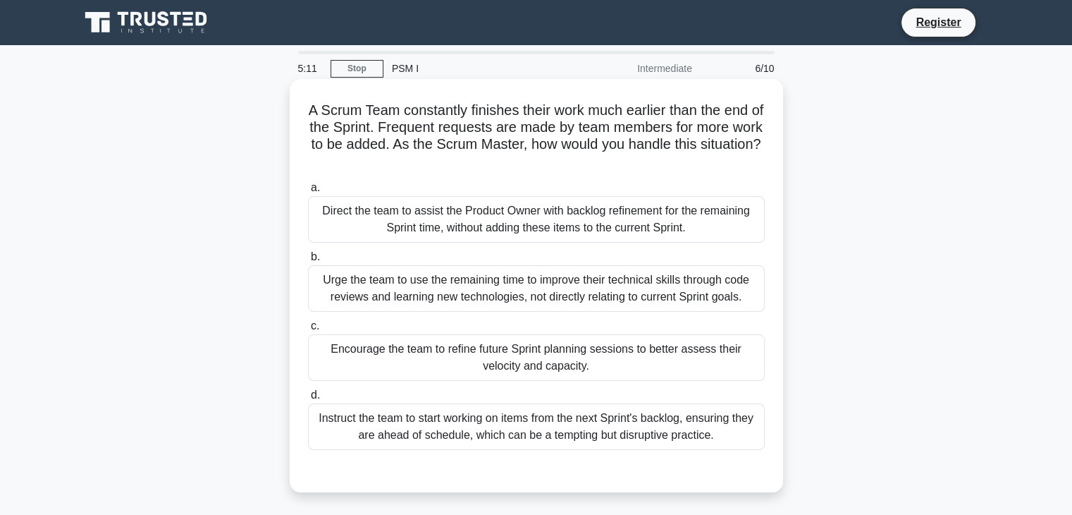
click at [777, 262] on div "A Scrum Team constantly finishes their work much earlier than the end of the Sp…" at bounding box center [536, 285] width 493 height 413
click at [448, 361] on div "Encourage the team to refine future Sprint planning sessions to better assess t…" at bounding box center [536, 357] width 457 height 47
click at [308, 331] on input "c. Encourage the team to refine future Sprint planning sessions to better asses…" at bounding box center [308, 325] width 0 height 9
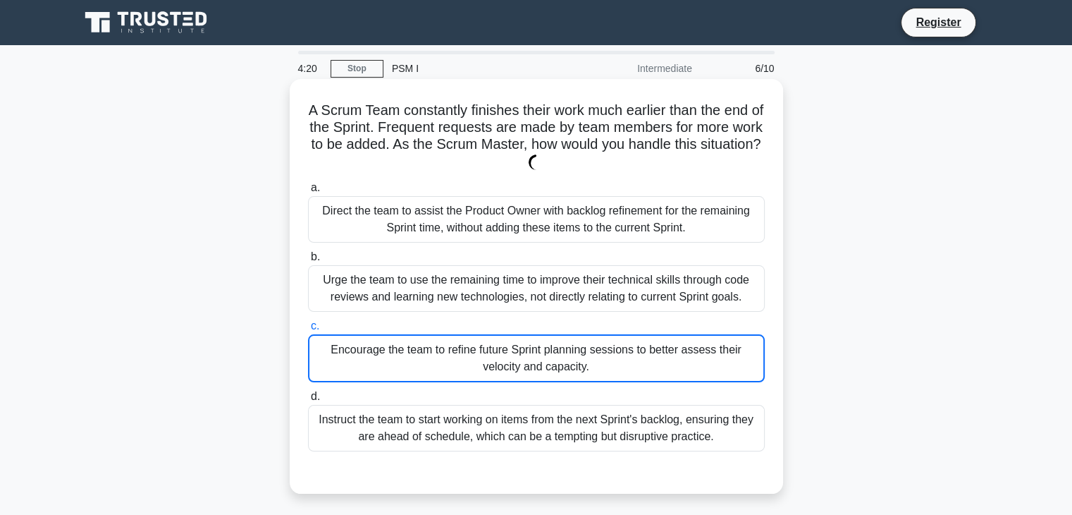
click at [551, 232] on div "Direct the team to assist the Product Owner with backlog refinement for the rem…" at bounding box center [536, 219] width 457 height 47
click at [308, 192] on input "a. Direct the team to assist the Product Owner with backlog refinement for the …" at bounding box center [308, 187] width 0 height 9
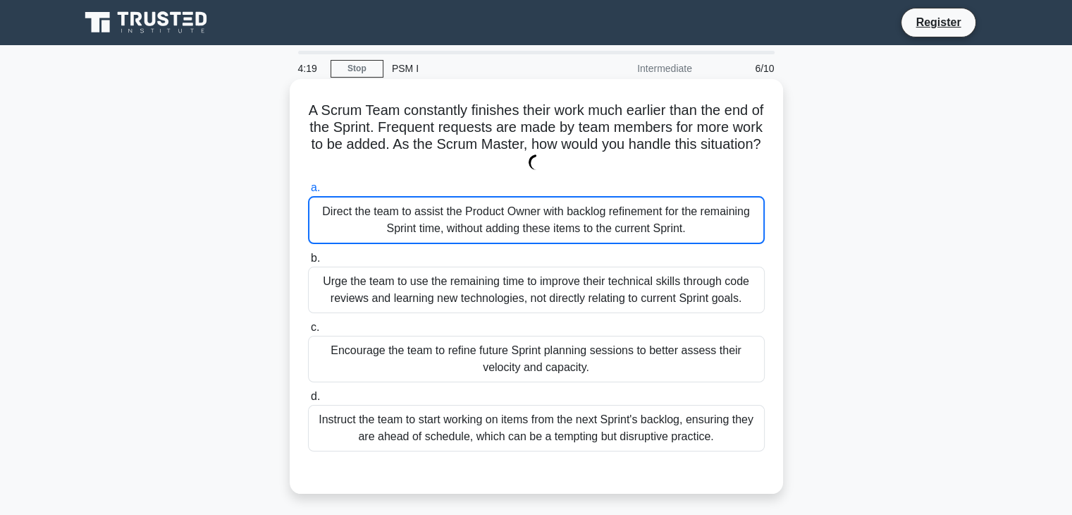
click at [551, 228] on div "Direct the team to assist the Product Owner with backlog refinement for the rem…" at bounding box center [536, 220] width 457 height 48
click at [308, 192] on input "a. Direct the team to assist the Product Owner with backlog refinement for the …" at bounding box center [308, 187] width 0 height 9
click at [491, 367] on div "Encourage the team to refine future Sprint planning sessions to better assess t…" at bounding box center [536, 359] width 457 height 47
click at [308, 332] on input "c. Encourage the team to refine future Sprint planning sessions to better asses…" at bounding box center [308, 327] width 0 height 9
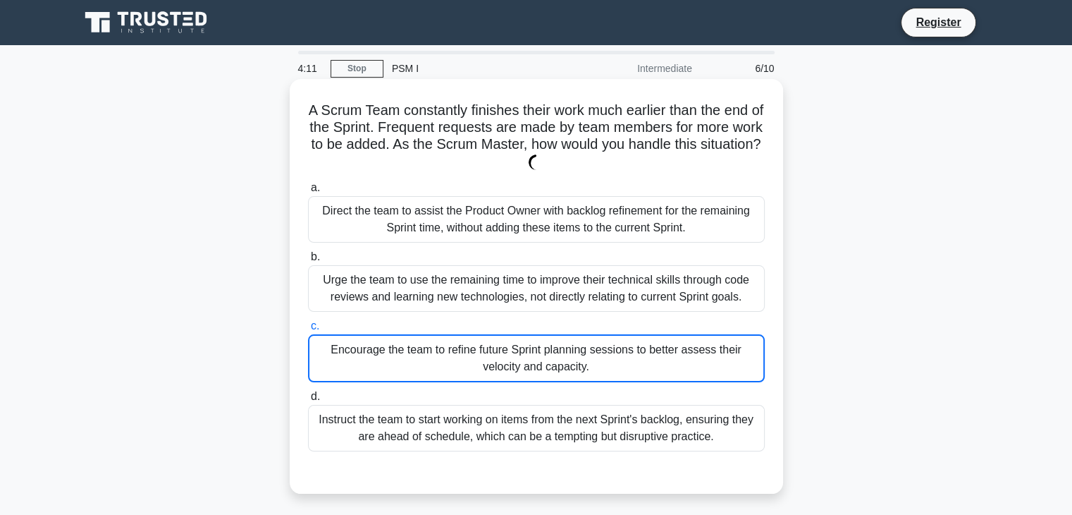
click at [471, 223] on div "Direct the team to assist the Product Owner with backlog refinement for the rem…" at bounding box center [536, 219] width 457 height 47
click at [308, 192] on input "a. Direct the team to assist the Product Owner with backlog refinement for the …" at bounding box center [308, 187] width 0 height 9
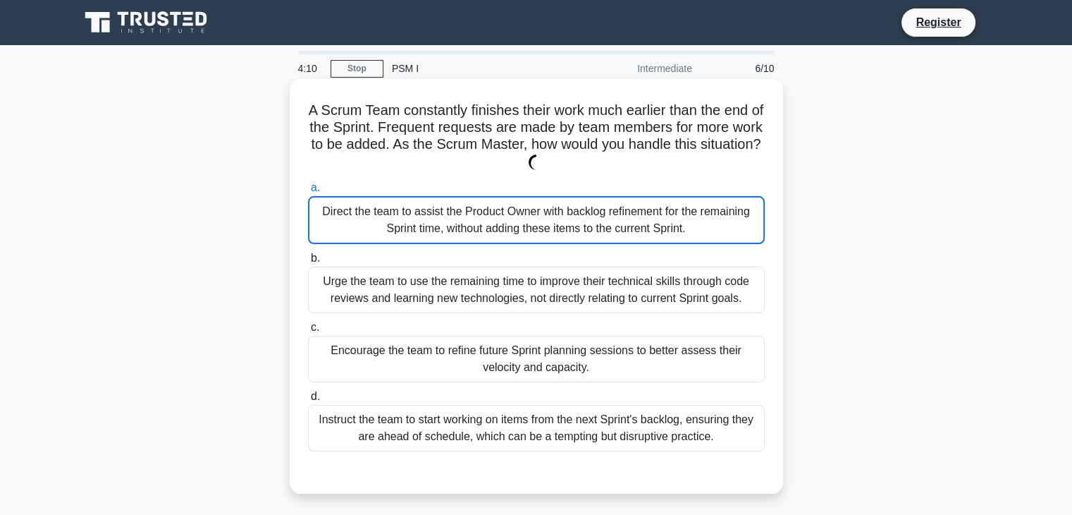
click at [451, 294] on div "Urge the team to use the remaining time to improve their technical skills throu…" at bounding box center [536, 289] width 457 height 47
click at [308, 263] on input "b. Urge the team to use the remaining time to improve their technical skills th…" at bounding box center [308, 258] width 0 height 9
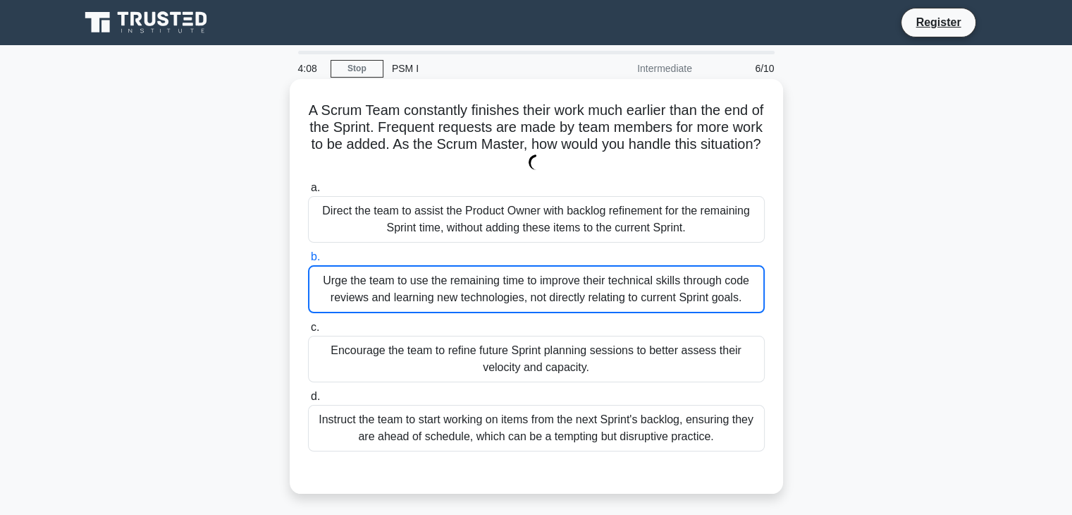
click at [442, 361] on div "Encourage the team to refine future Sprint planning sessions to better assess t…" at bounding box center [536, 359] width 457 height 47
click at [308, 332] on input "c. Encourage the team to refine future Sprint planning sessions to better asses…" at bounding box center [308, 327] width 0 height 9
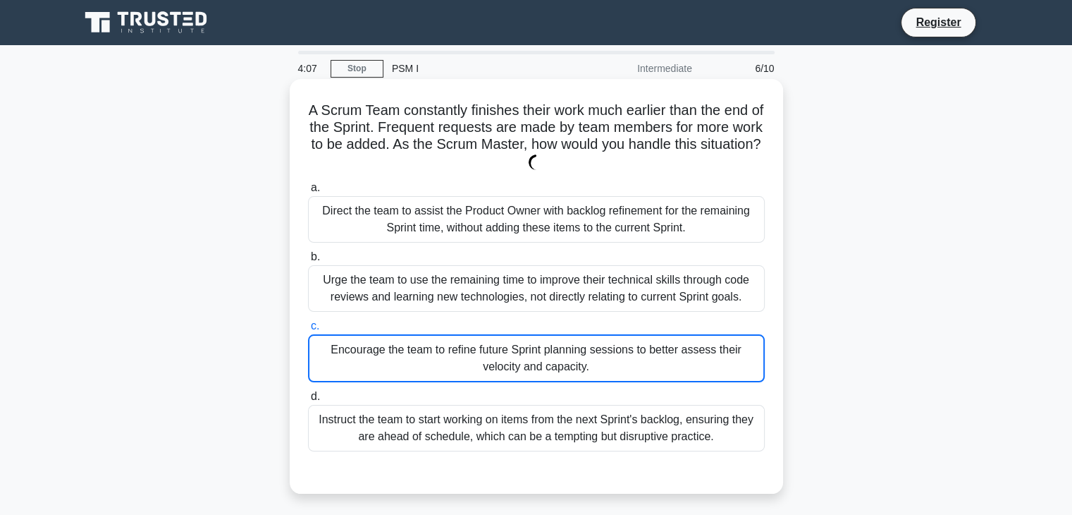
click at [427, 433] on div "Instruct the team to start working on items from the next Sprint's backlog, ens…" at bounding box center [536, 428] width 457 height 47
click at [308, 401] on input "d. Instruct the team to start working on items from the next Sprint's backlog, …" at bounding box center [308, 396] width 0 height 9
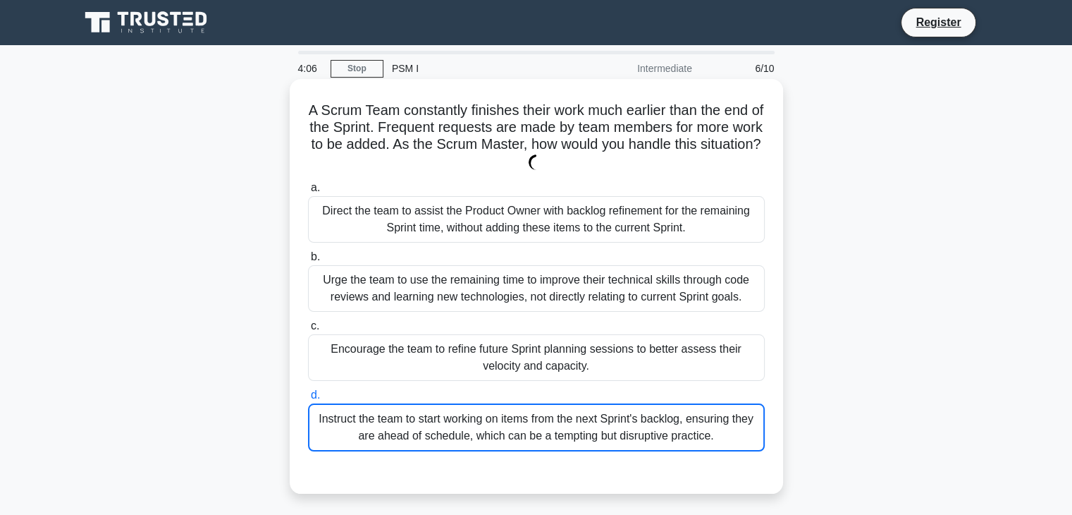
click at [443, 232] on div "Direct the team to assist the Product Owner with backlog refinement for the rem…" at bounding box center [536, 219] width 457 height 47
click at [308, 192] on input "a. Direct the team to assist the Product Owner with backlog refinement for the …" at bounding box center [308, 187] width 0 height 9
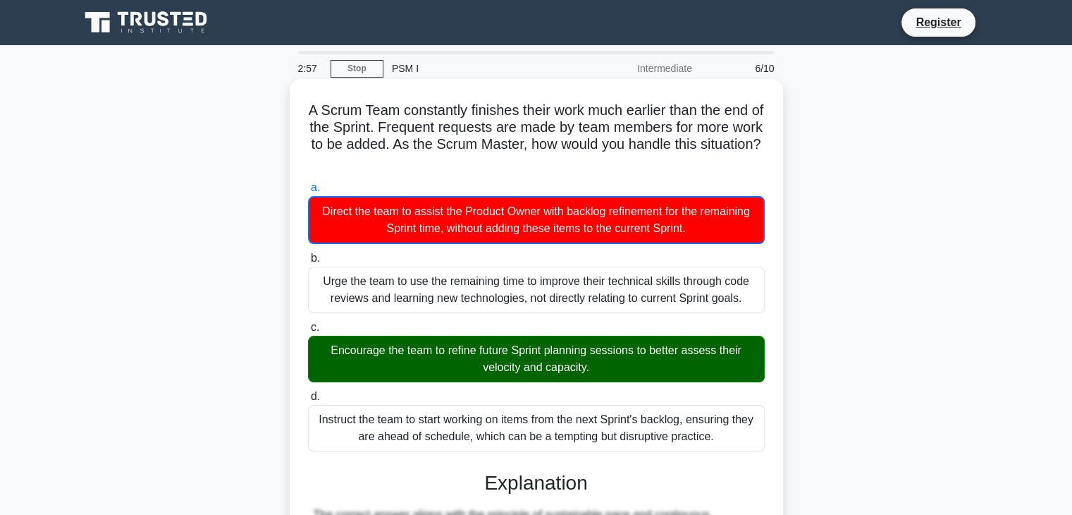
click at [491, 369] on div "Encourage the team to refine future Sprint planning sessions to better assess t…" at bounding box center [536, 359] width 457 height 47
click at [308, 332] on input "c. Encourage the team to refine future Sprint planning sessions to better asses…" at bounding box center [308, 327] width 0 height 9
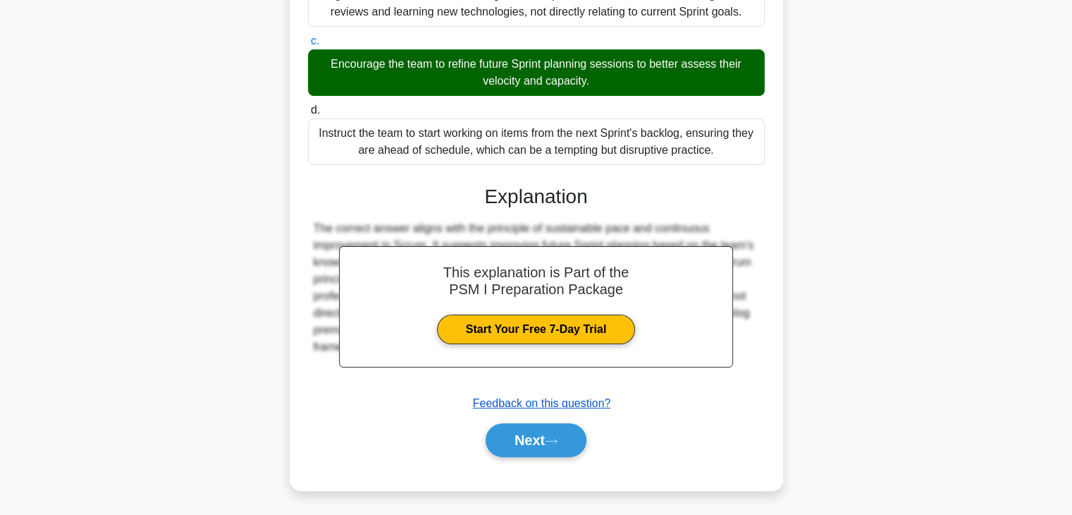
scroll to position [286, 0]
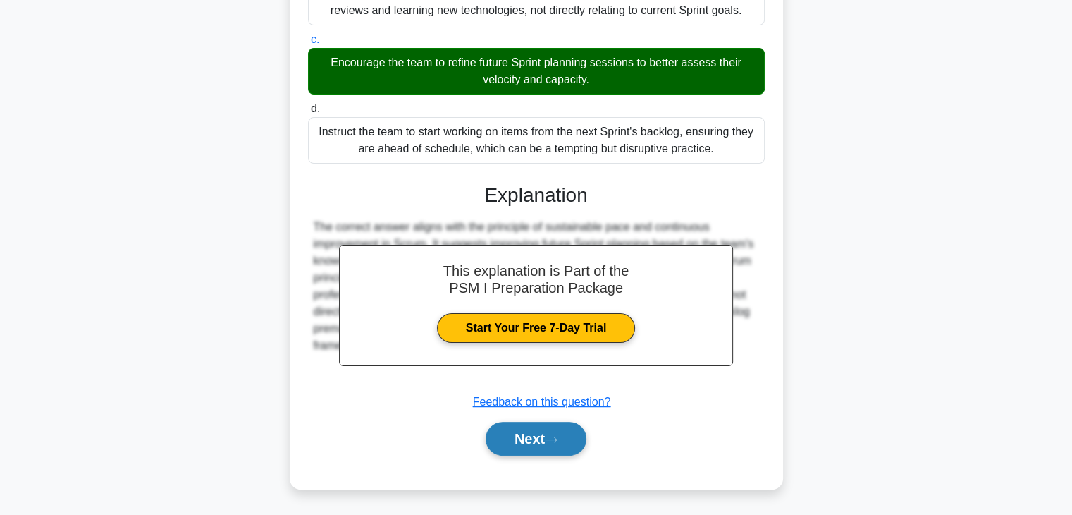
click at [516, 439] on button "Next" at bounding box center [536, 439] width 101 height 34
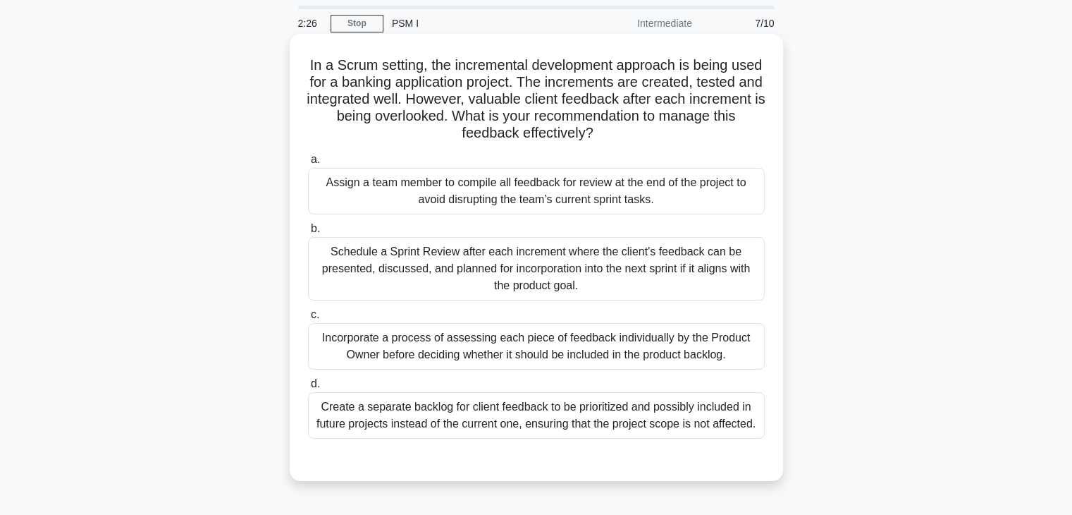
scroll to position [70, 0]
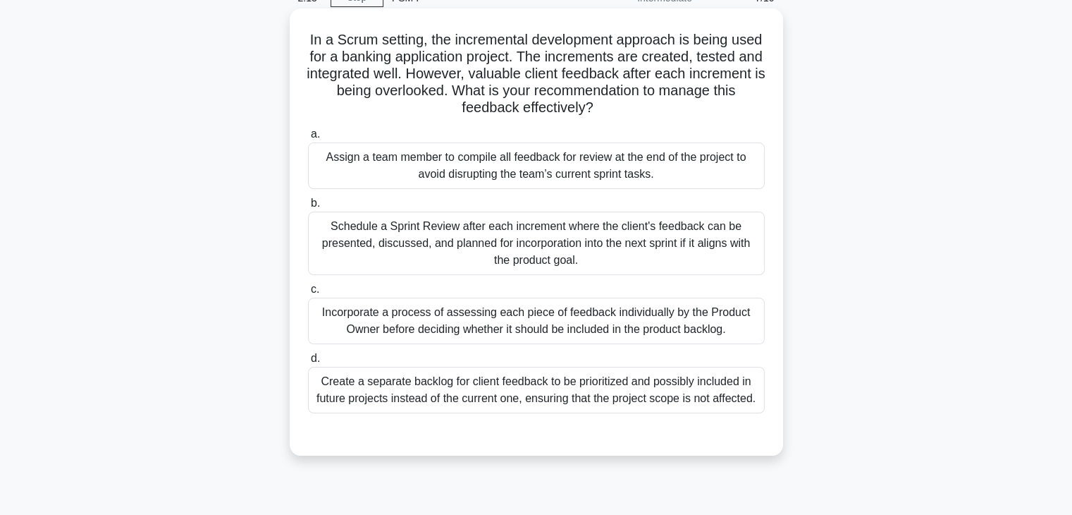
click at [474, 229] on div "Schedule a Sprint Review after each increment where the client's feedback can b…" at bounding box center [536, 242] width 457 height 63
click at [308, 208] on input "b. Schedule a Sprint Review after each increment where the client's feedback ca…" at bounding box center [308, 203] width 0 height 9
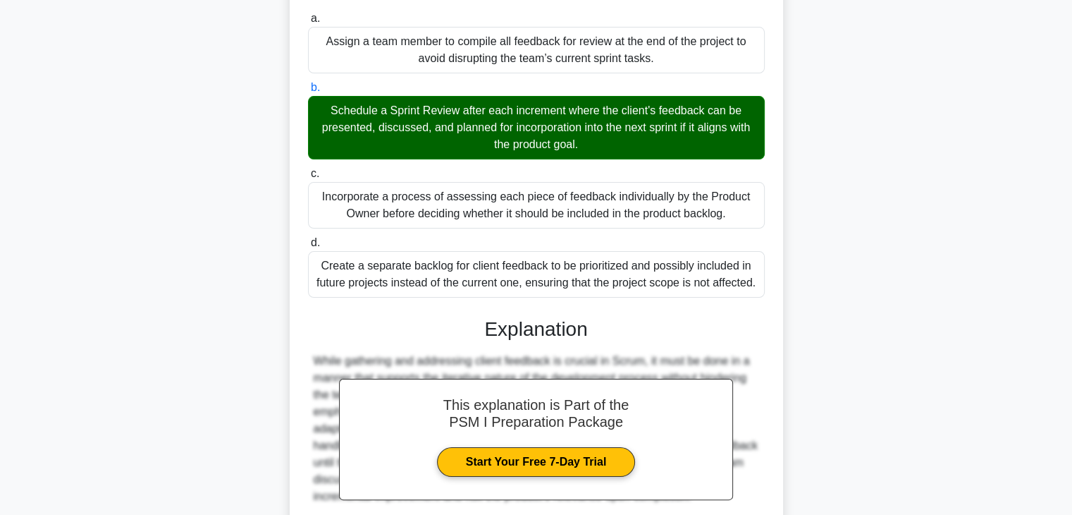
scroll to position [320, 0]
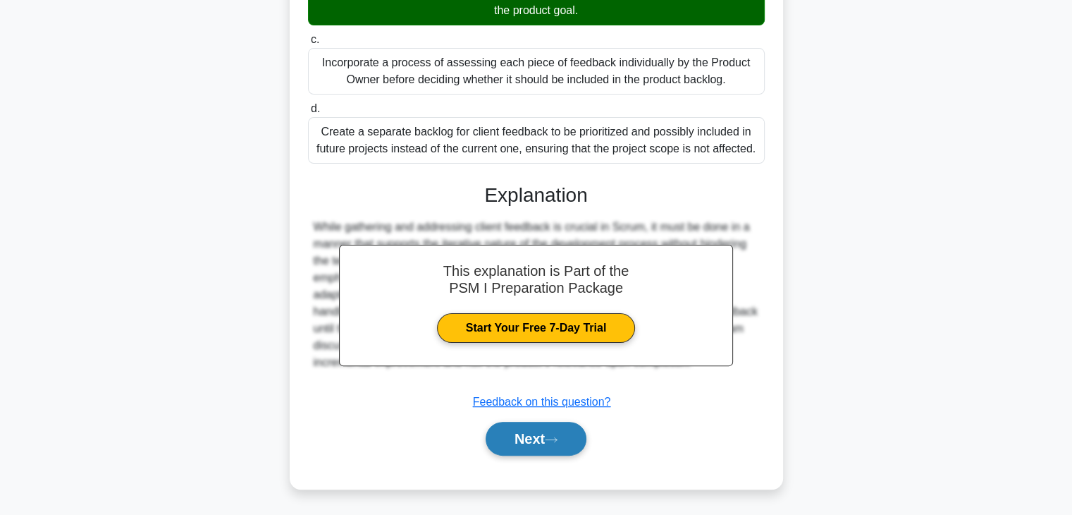
click at [540, 442] on button "Next" at bounding box center [536, 439] width 101 height 34
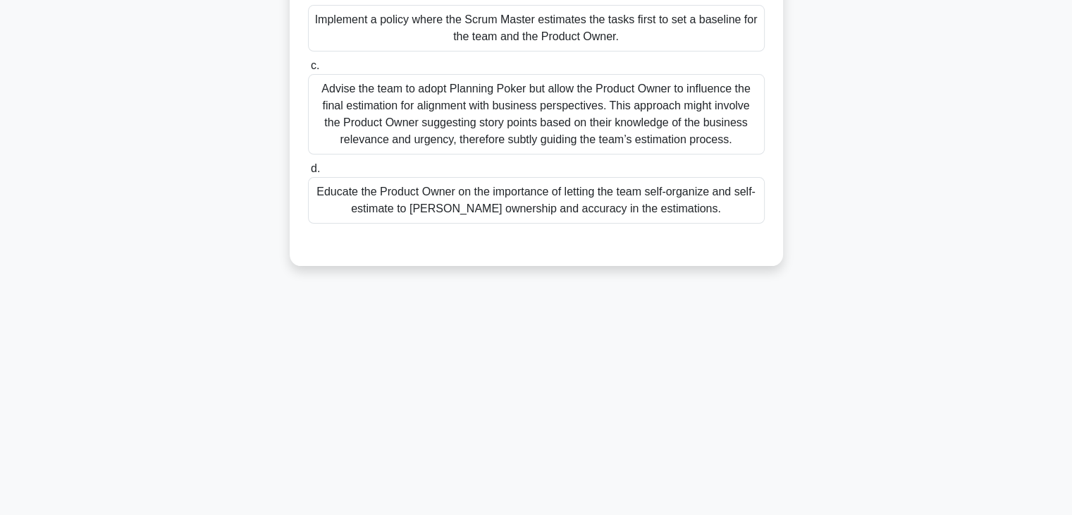
scroll to position [247, 0]
